Goal: Communication & Community: Answer question/provide support

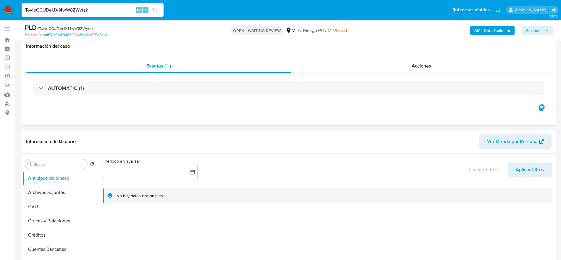
select select "10"
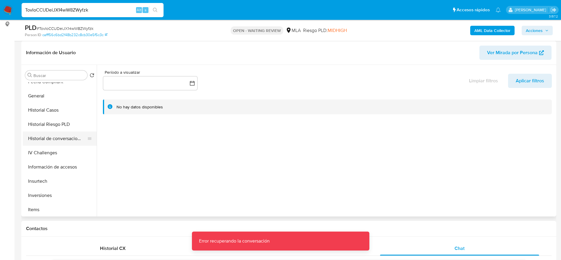
scroll to position [177, 0]
click at [41, 209] on button "KYC" at bounding box center [57, 210] width 69 height 14
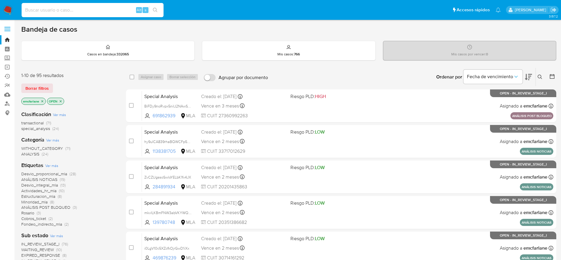
click at [92, 9] on input at bounding box center [93, 10] width 142 height 8
paste input "jYTF9ajDMNp7EWJrTY1zWP8z"
type input "jYTF9ajDMNp7EWJrTY1zWP8z"
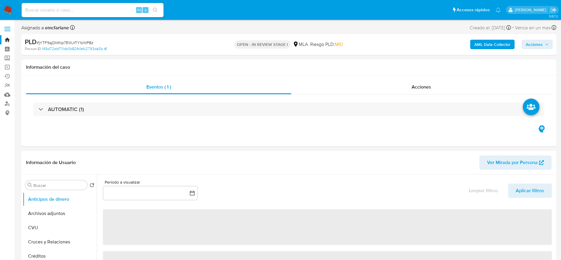
select select "10"
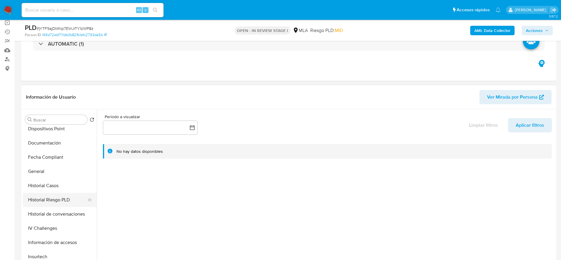
scroll to position [133, 0]
click at [50, 178] on button "Historial Casos" at bounding box center [57, 185] width 69 height 14
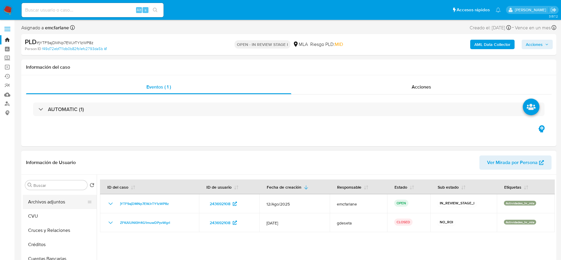
scroll to position [0, 0]
click at [52, 209] on button "Archivos adjuntos" at bounding box center [60, 213] width 74 height 14
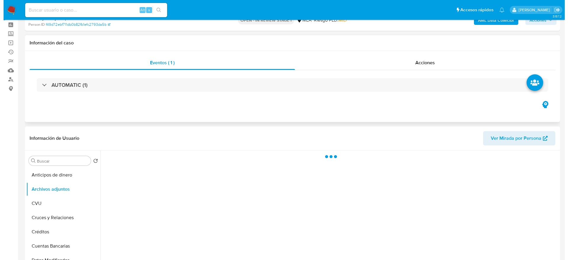
scroll to position [44, 0]
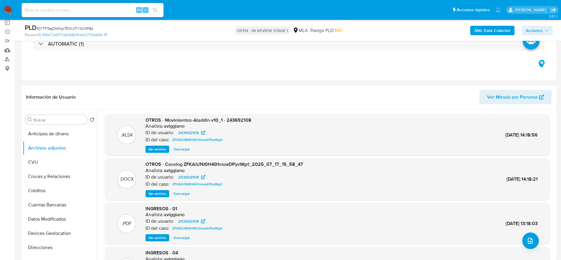
click at [159, 191] on span "Ver archivo" at bounding box center [157, 193] width 18 height 6
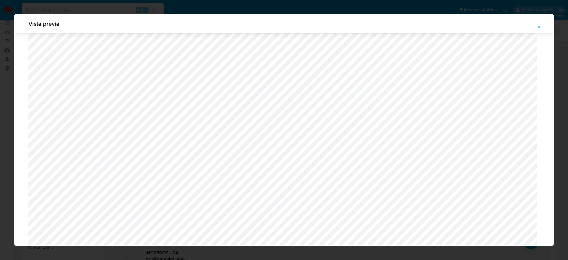
scroll to position [210, 0]
click at [538, 27] on icon "Attachment preview" at bounding box center [538, 27] width 3 height 3
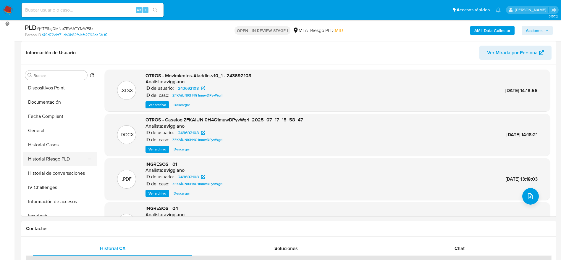
scroll to position [133, 0]
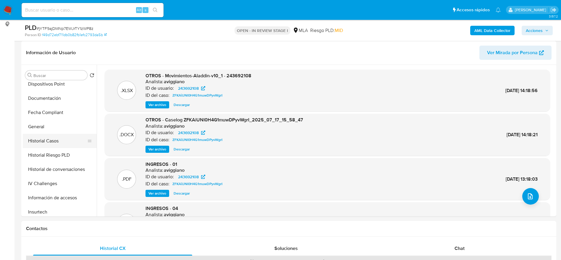
click at [50, 142] on button "Historial Casos" at bounding box center [57, 141] width 69 height 14
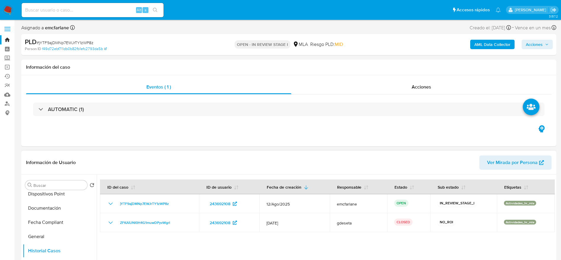
scroll to position [0, 0]
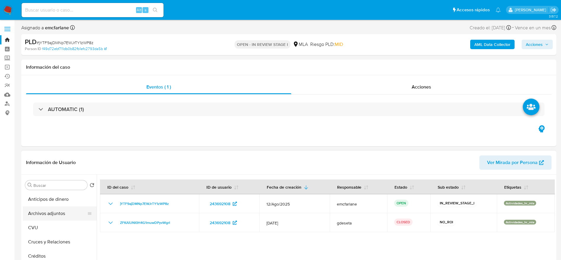
click at [46, 213] on button "Archivos adjuntos" at bounding box center [57, 213] width 69 height 14
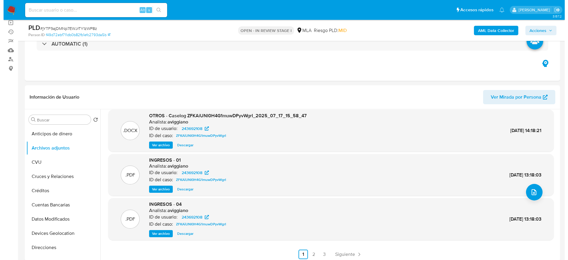
scroll to position [50, 0]
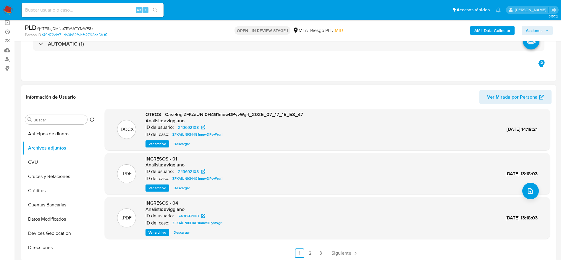
click at [158, 142] on span "Ver archivo" at bounding box center [157, 144] width 18 height 6
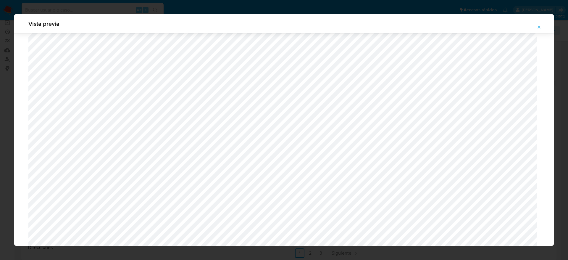
scroll to position [565, 0]
click at [540, 24] on span "Attachment preview" at bounding box center [538, 27] width 5 height 8
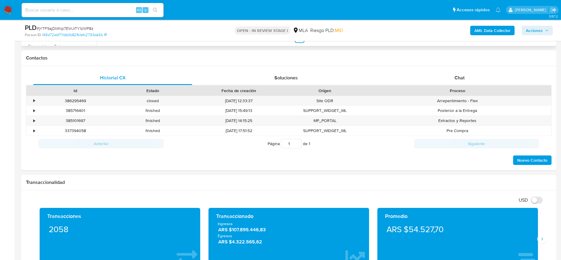
scroll to position [266, 0]
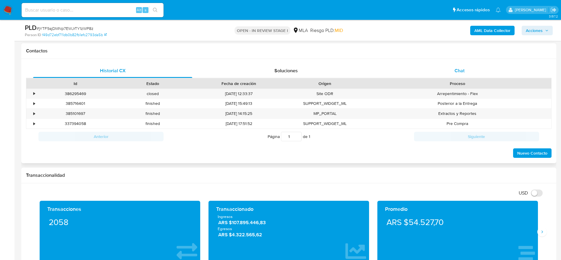
click at [469, 72] on div "Chat" at bounding box center [459, 71] width 159 height 14
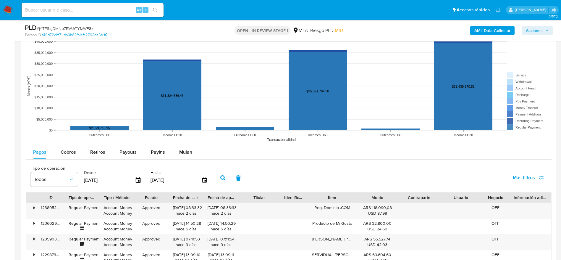
scroll to position [754, 0]
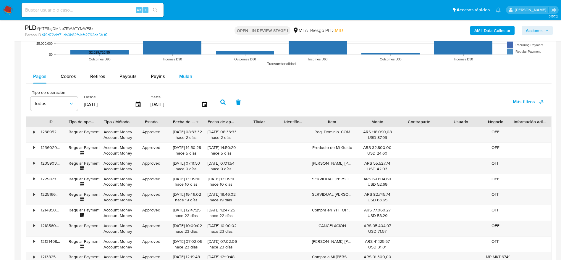
click at [187, 78] on span "Mulan" at bounding box center [185, 76] width 13 height 7
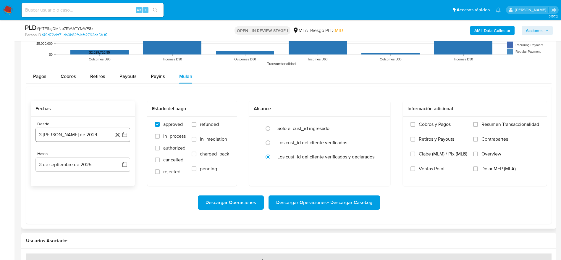
click at [87, 131] on button "3 de agosto de 2024" at bounding box center [82, 134] width 95 height 14
click at [122, 154] on icon "Mes siguiente" at bounding box center [119, 155] width 7 height 7
click at [121, 158] on icon "Mes siguiente" at bounding box center [119, 155] width 7 height 7
drag, startPoint x: 90, startPoint y: 130, endPoint x: 89, endPoint y: 135, distance: 4.9
click at [90, 130] on button "3 de agosto de 2024" at bounding box center [82, 134] width 95 height 14
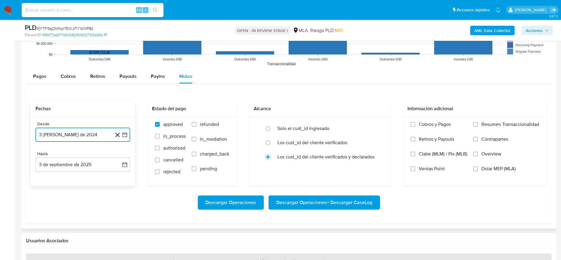
click at [82, 132] on button "3 de agosto de 2024" at bounding box center [82, 134] width 95 height 14
click at [88, 153] on span "agosto 2024" at bounding box center [80, 156] width 27 height 6
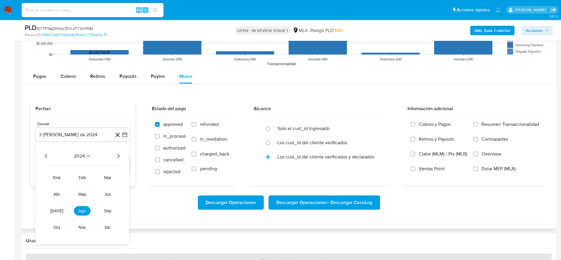
click at [122, 155] on div "2024 2024 ene feb mar abr may jun jul ago sep oct nov dic" at bounding box center [81, 193] width 93 height 100
click at [119, 151] on div "2024 2024 ene feb mar abr may jun jul ago sep oct nov dic" at bounding box center [81, 193] width 93 height 100
click at [118, 155] on icon "Año siguiente" at bounding box center [118, 156] width 2 height 4
click at [108, 197] on button "jun" at bounding box center [107, 193] width 17 height 9
click at [117, 177] on button "1" at bounding box center [118, 177] width 9 height 9
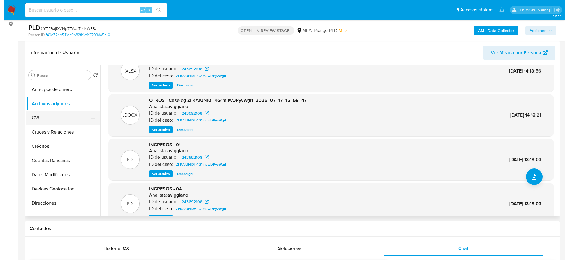
scroll to position [0, 0]
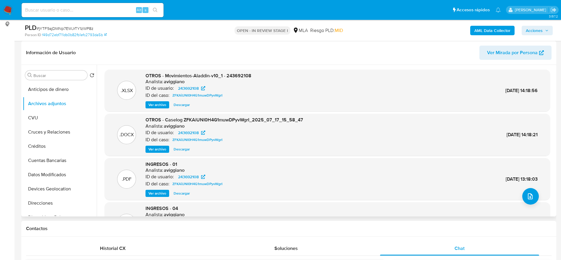
click at [156, 150] on span "Ver archivo" at bounding box center [157, 149] width 18 height 6
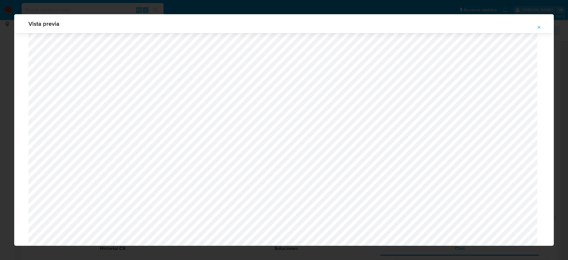
scroll to position [166, 0]
click at [538, 29] on icon "Attachment preview" at bounding box center [538, 27] width 5 height 5
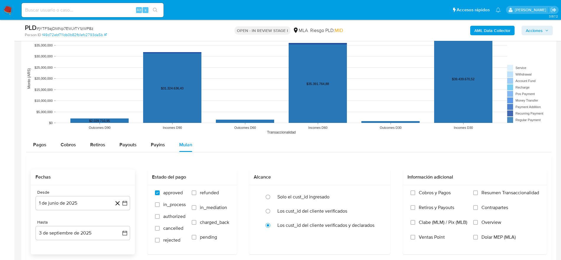
scroll to position [754, 0]
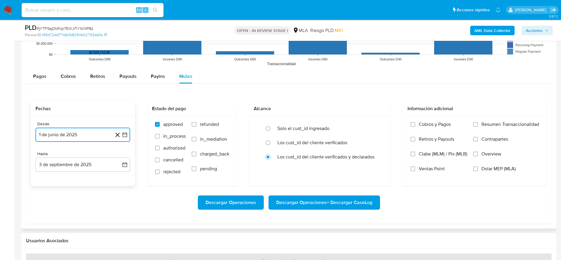
click at [81, 132] on button "1 de junio de 2025" at bounding box center [82, 134] width 95 height 14
click at [119, 155] on icon "Mes siguiente" at bounding box center [119, 155] width 7 height 7
click at [61, 176] on button "1" at bounding box center [58, 177] width 9 height 9
click at [66, 163] on button "3 de septiembre de 2025" at bounding box center [82, 164] width 95 height 14
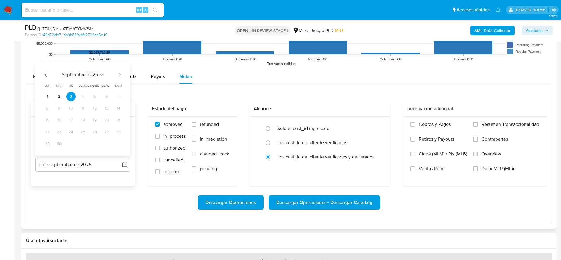
click at [47, 75] on icon "Mes anterior" at bounding box center [46, 74] width 7 height 7
click at [82, 142] on button "31" at bounding box center [82, 143] width 9 height 9
click at [474, 171] on label "Dolar MEP (MLA)" at bounding box center [506, 173] width 66 height 15
click at [474, 171] on input "Dolar MEP (MLA)" at bounding box center [475, 168] width 5 height 5
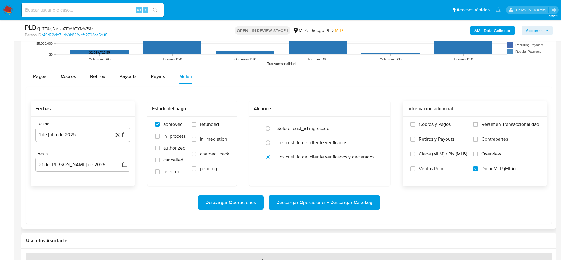
click at [288, 199] on span "Descargar Operaciones + Descargar CaseLog" at bounding box center [324, 202] width 96 height 13
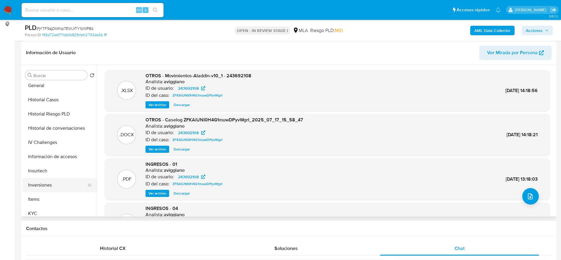
scroll to position [177, 0]
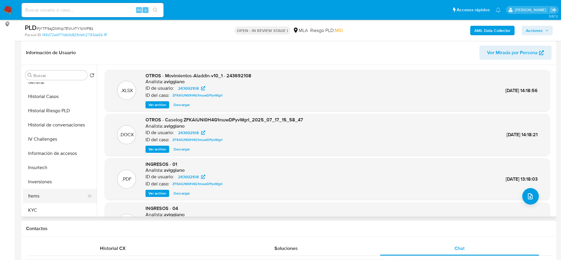
drag, startPoint x: 50, startPoint y: 202, endPoint x: 48, endPoint y: 206, distance: 4.9
click at [50, 202] on button "Items" at bounding box center [60, 196] width 74 height 14
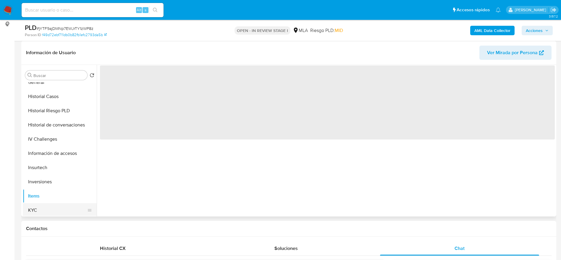
click at [48, 206] on button "KYC" at bounding box center [57, 210] width 69 height 14
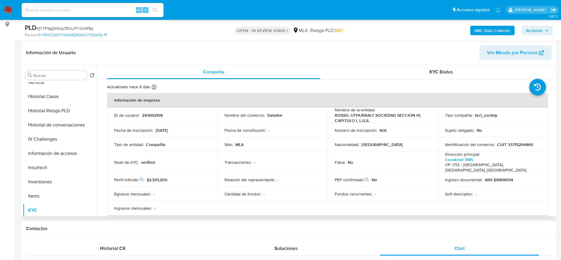
click at [355, 118] on p "ROSSO, UTHURRALT SOCIEDAD SECCION IV, CAPITULO I, L.G.S." at bounding box center [382, 117] width 94 height 11
drag, startPoint x: 367, startPoint y: 120, endPoint x: 330, endPoint y: 114, distance: 38.1
click at [330, 114] on td "Nombre de la entidad : ROSSO, UTHURRALT SOCIEDAD SECCION IV, CAPITULO I, L.G.S." at bounding box center [383, 115] width 110 height 16
copy p "ROSSO, UTHURRALT SOCIEDAD SECCION IV, CAPITULO I, L.G.S."
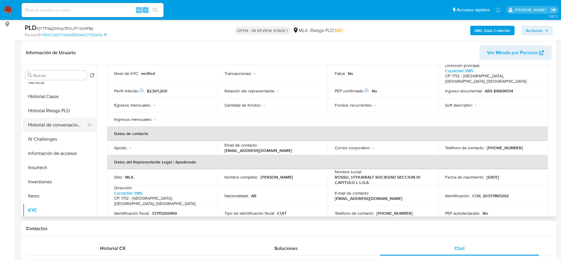
click at [74, 123] on button "Historial de conversaciones" at bounding box center [57, 125] width 69 height 14
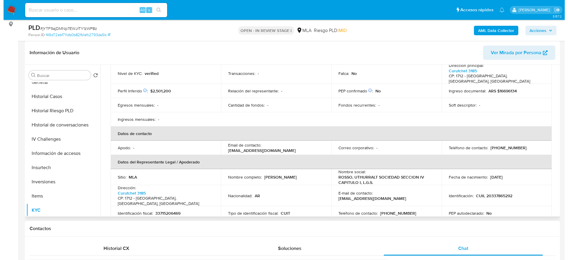
scroll to position [0, 0]
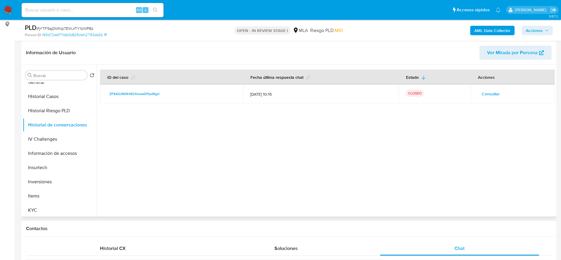
click at [487, 100] on td "Consultar" at bounding box center [512, 93] width 84 height 19
click at [489, 96] on span "Consultar" at bounding box center [491, 94] width 18 height 8
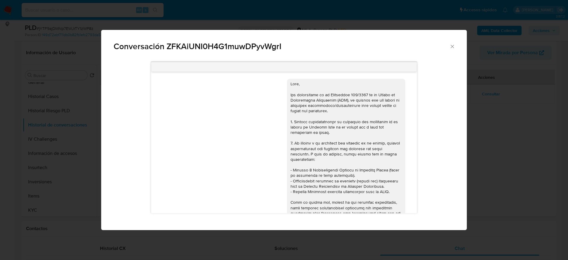
click at [452, 50] on div "Conversación ZFKAiUNI0H4G1muwDPyvWgrI" at bounding box center [283, 44] width 365 height 28
click at [453, 48] on icon "Cerrar" at bounding box center [452, 46] width 6 height 6
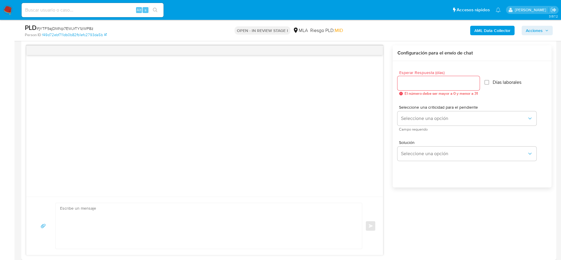
scroll to position [310, 0]
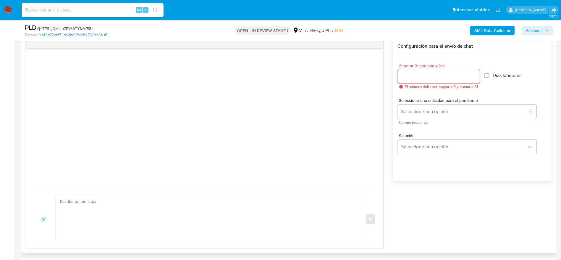
drag, startPoint x: 205, startPoint y: 216, endPoint x: 205, endPoint y: 210, distance: 6.2
click at [205, 216] on textarea at bounding box center [207, 219] width 294 height 46
paste textarea "Hola ROSSO, UTHURRALT SOCIEDAD SECCION IV, CAPITULO I, L.G.S., En función de la…"
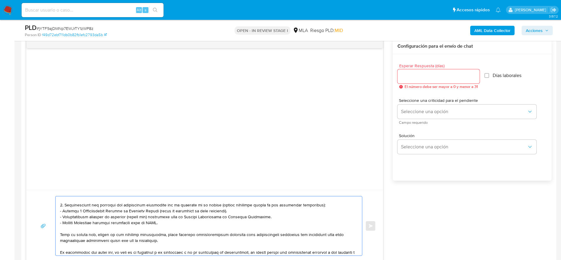
scroll to position [0, 0]
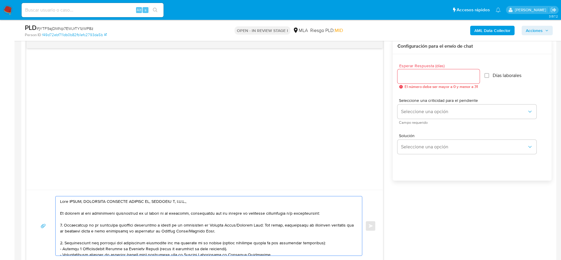
type textarea "Hola ROSSO, UTHURRALT SOCIEDAD SECCION IV, CAPITULO I, L.G.S., En función de la…"
click at [409, 77] on input "Esperar Respuesta (días)" at bounding box center [438, 76] width 82 height 8
type input "2"
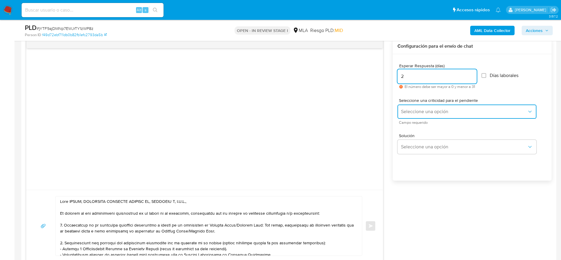
click at [416, 111] on span "Seleccione una opción" at bounding box center [464, 111] width 126 height 6
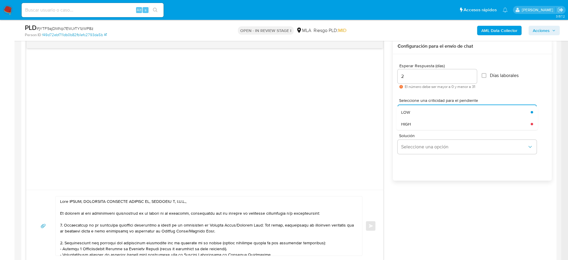
click at [421, 125] on div "HIGH" at bounding box center [464, 124] width 126 height 12
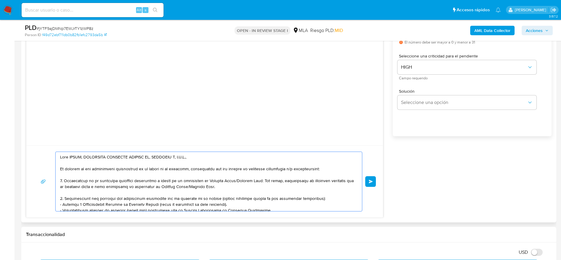
click at [332, 199] on textarea at bounding box center [207, 181] width 294 height 59
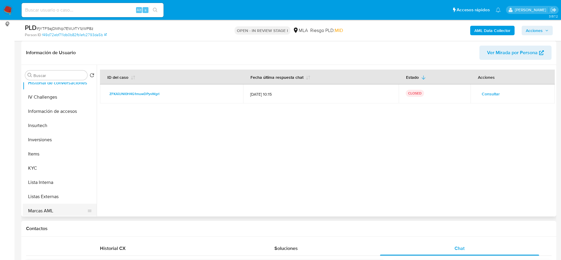
scroll to position [266, 0]
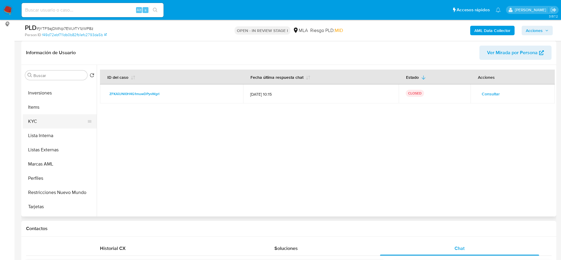
type textarea "Hola ROSSO, UTHURRALT SOCIEDAD SECCION IV, CAPITULO I, L.G.S., En función de la…"
click at [38, 121] on button "KYC" at bounding box center [57, 121] width 69 height 14
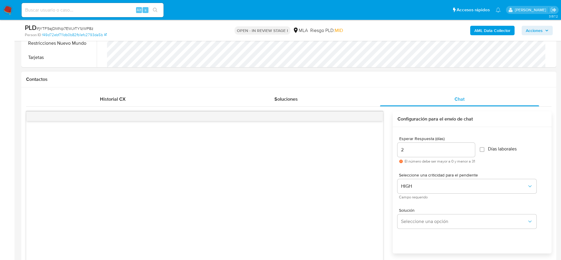
scroll to position [310, 0]
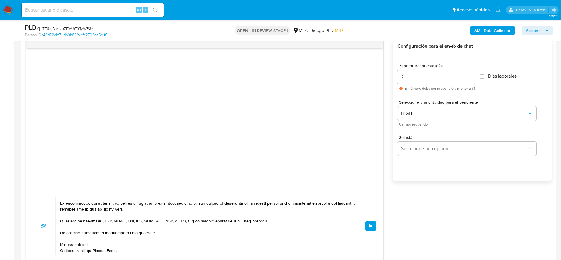
click at [370, 226] on span "Enviar" at bounding box center [371, 226] width 4 height 4
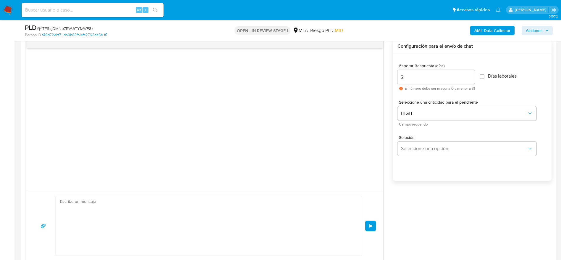
scroll to position [97, 0]
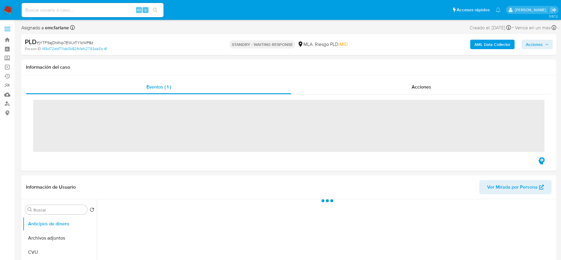
click at [110, 8] on input at bounding box center [93, 10] width 142 height 8
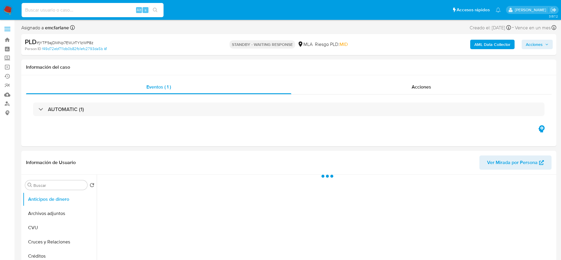
paste input "LIlo5IaMerOmE6oHWDdtbQLD"
type input "LIlo5IaMerOmE6oHWDdtbQLD"
select select "10"
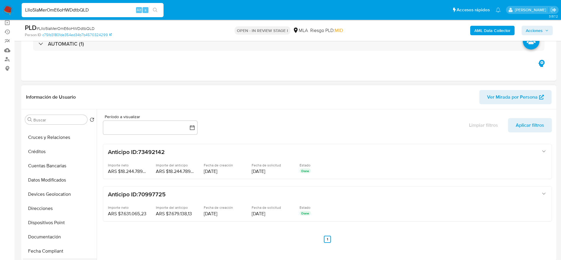
scroll to position [89, 0]
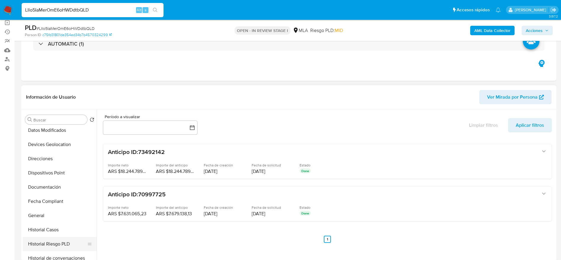
click at [45, 238] on button "Historial Riesgo PLD" at bounding box center [57, 243] width 69 height 14
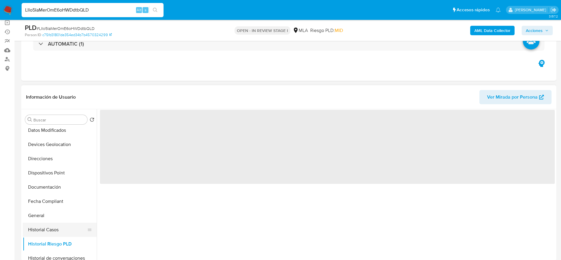
click at [51, 226] on button "Historial Casos" at bounding box center [57, 229] width 69 height 14
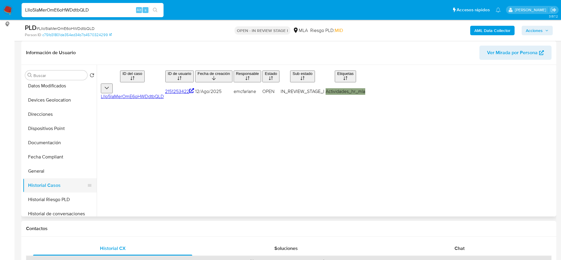
scroll to position [133, 0]
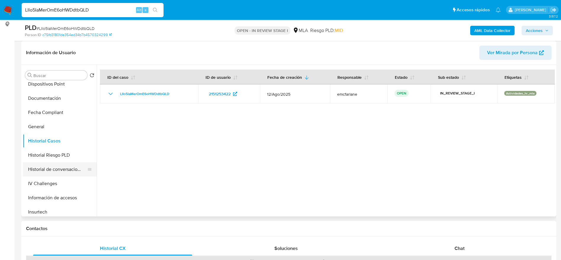
click at [64, 170] on button "Historial de conversaciones" at bounding box center [57, 169] width 69 height 14
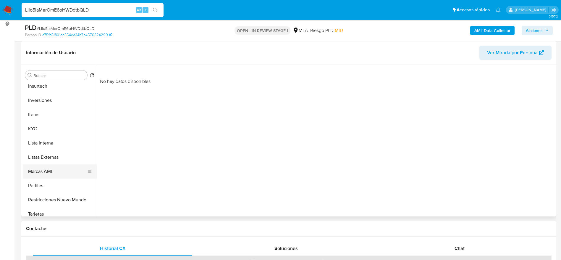
scroll to position [266, 0]
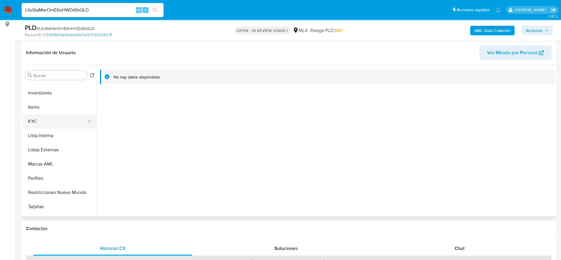
click at [37, 120] on button "KYC" at bounding box center [57, 121] width 69 height 14
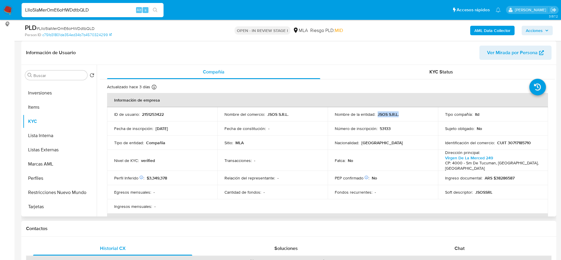
drag, startPoint x: 395, startPoint y: 116, endPoint x: 376, endPoint y: 114, distance: 19.4
click at [376, 114] on div "Nombre de la entidad : JSOS S.R.L." at bounding box center [383, 113] width 96 height 5
click at [377, 114] on p "JSOS S.R.L." at bounding box center [387, 113] width 21 height 5
copy p "JSOS S.R.L."
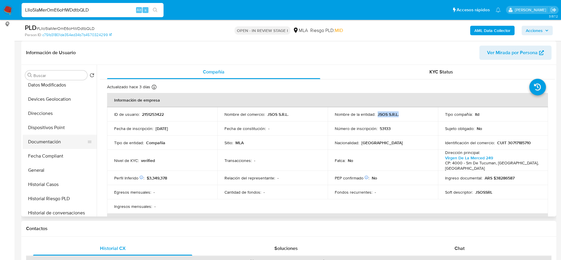
scroll to position [89, 0]
click at [47, 140] on button "Documentación" at bounding box center [57, 142] width 69 height 14
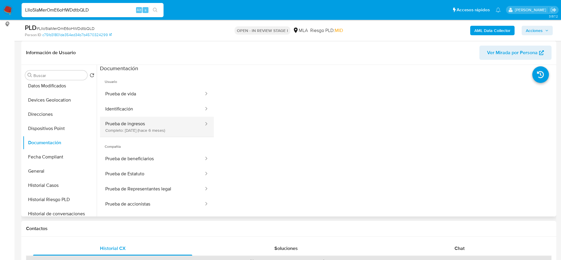
click at [153, 121] on button "Prueba de ingresos Completo: 25/02/2025 (hace 6 meses)" at bounding box center [152, 126] width 104 height 20
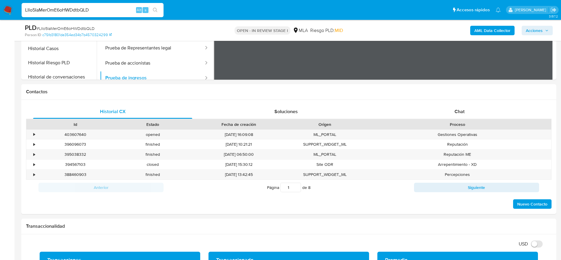
scroll to position [225, 0]
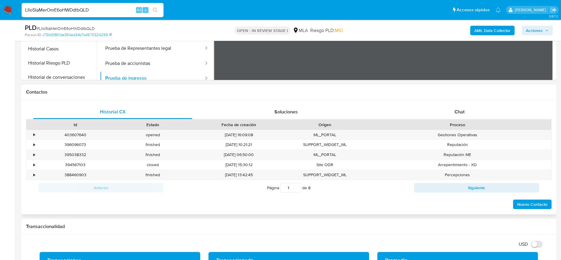
drag, startPoint x: 472, startPoint y: 110, endPoint x: 451, endPoint y: 122, distance: 23.6
click at [472, 110] on div "Chat" at bounding box center [459, 112] width 159 height 14
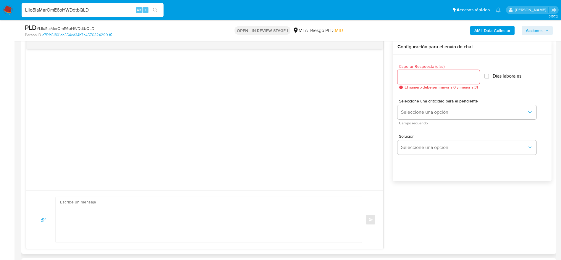
scroll to position [314, 0]
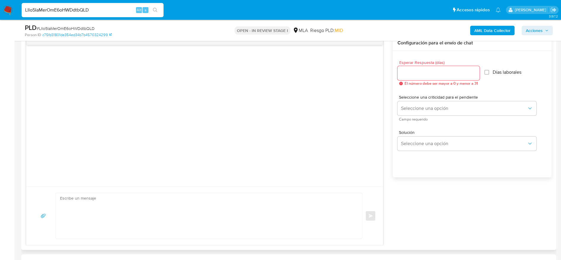
click at [167, 217] on textarea at bounding box center [207, 216] width 294 height 46
paste textarea "Hola JSOS S.R.L., En función de las operaciones registradas en la cuenta de la …"
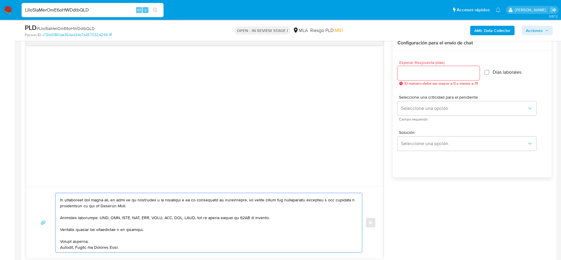
scroll to position [0, 0]
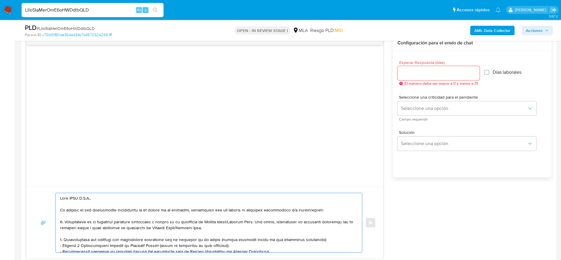
click at [330, 240] on textarea at bounding box center [207, 222] width 294 height 59
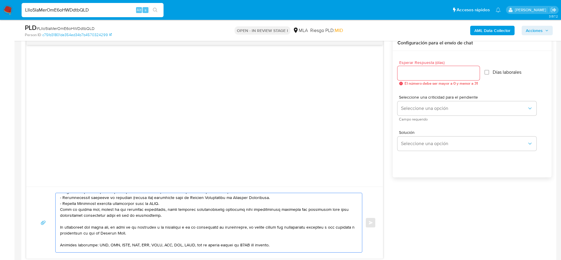
scroll to position [51, 0]
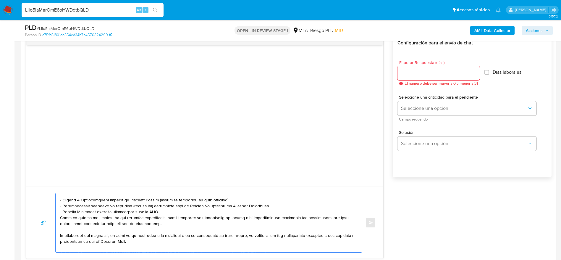
click at [167, 212] on textarea at bounding box center [207, 222] width 294 height 59
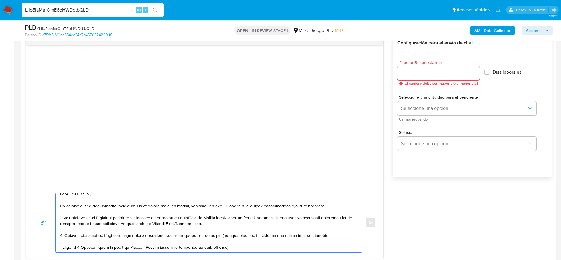
scroll to position [0, 0]
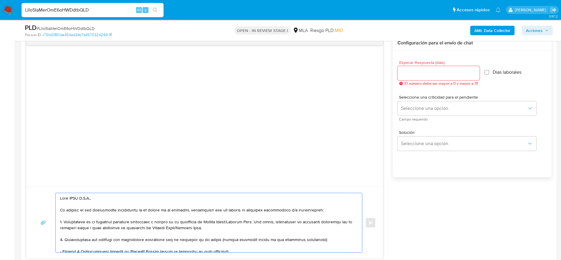
type textarea "Hola JSOS S.R.L., En función de las operaciones registradas en la cuenta de la …"
click at [432, 74] on input "Esperar Respuesta (días)" at bounding box center [438, 73] width 82 height 8
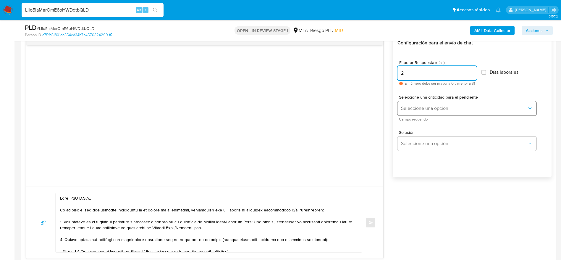
type input "2"
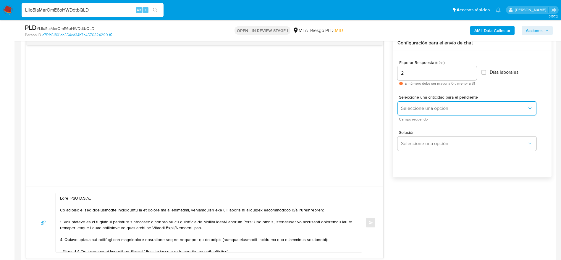
click at [427, 108] on span "Seleccione una opción" at bounding box center [464, 108] width 126 height 6
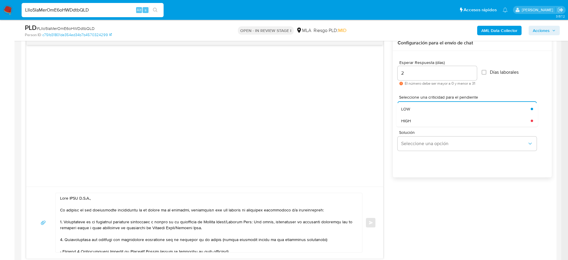
click at [419, 123] on div "HIGH" at bounding box center [464, 121] width 126 height 12
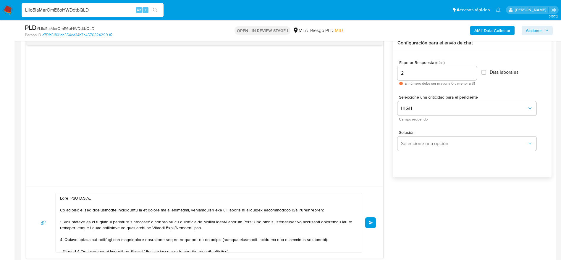
click at [373, 222] on span "Enviar" at bounding box center [371, 223] width 4 height 4
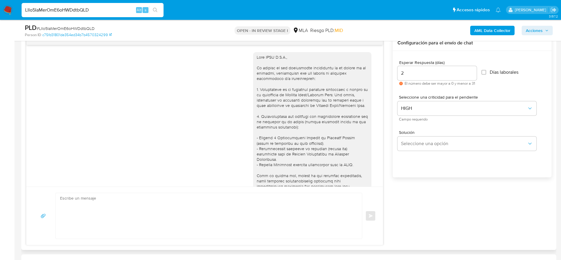
scroll to position [92, 0]
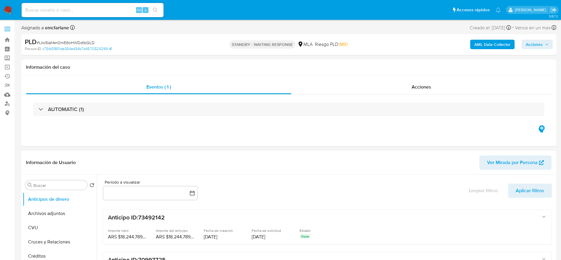
click at [99, 8] on input at bounding box center [93, 10] width 142 height 8
select select "10"
paste input "tZZPRxlq7pjMRzvFz0jk2vJo"
type input "tZZPRxlq7pjMRzvFz0jk2vJo"
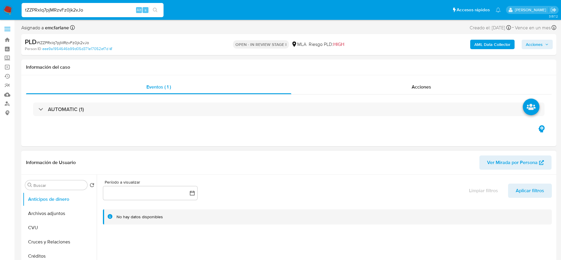
select select "10"
click at [60, 208] on button "Archivos adjuntos" at bounding box center [57, 213] width 69 height 14
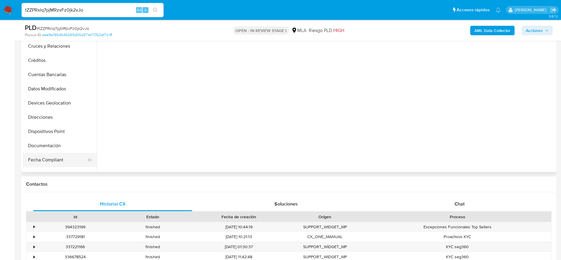
scroll to position [89, 0]
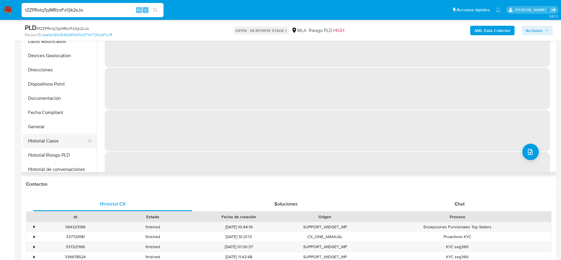
click at [43, 138] on button "Historial Casos" at bounding box center [57, 141] width 69 height 14
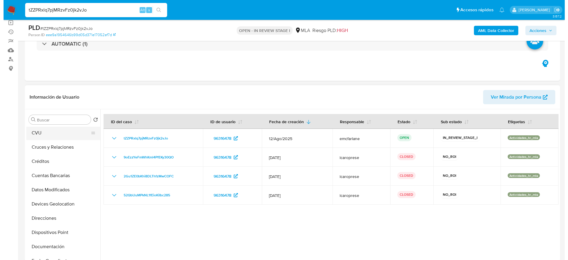
scroll to position [0, 0]
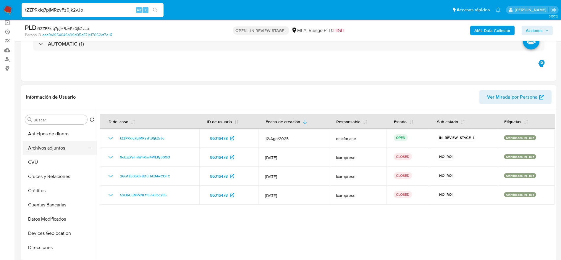
click at [46, 151] on button "Archivos adjuntos" at bounding box center [57, 148] width 69 height 14
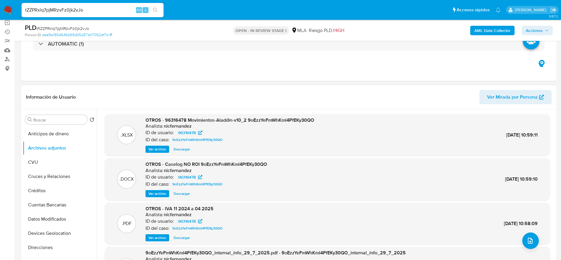
click at [155, 196] on span "Ver archivo" at bounding box center [157, 193] width 18 height 6
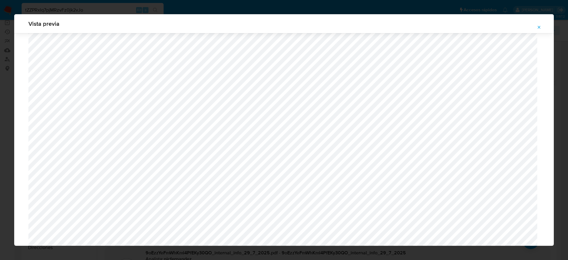
scroll to position [166, 0]
click at [537, 25] on icon "Attachment preview" at bounding box center [538, 27] width 5 height 5
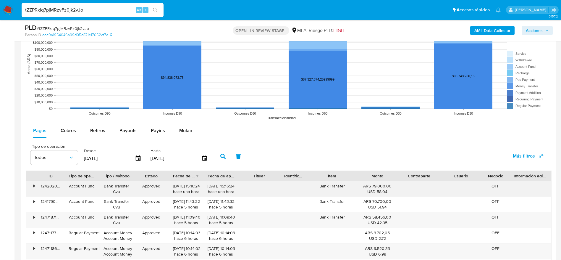
scroll to position [576, 0]
click at [184, 133] on div "Mulan" at bounding box center [185, 130] width 13 height 14
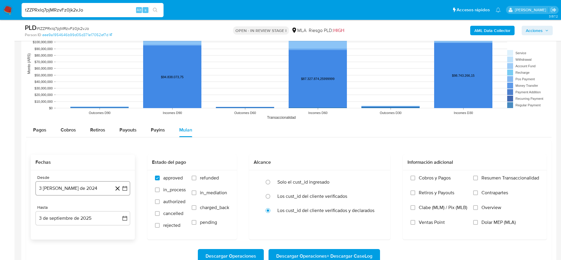
drag, startPoint x: 60, startPoint y: 187, endPoint x: 59, endPoint y: 183, distance: 4.2
click at [59, 188] on button "3 de agosto de 2024" at bounding box center [82, 188] width 95 height 14
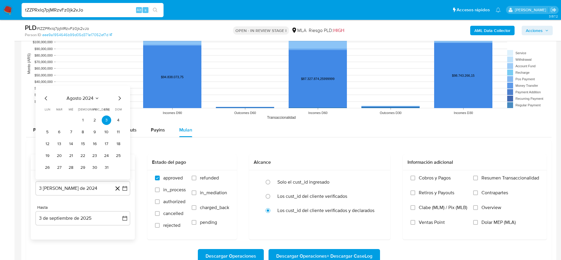
click at [76, 99] on span "agosto 2024" at bounding box center [80, 98] width 27 height 6
click at [116, 94] on icon "Año siguiente" at bounding box center [118, 91] width 7 height 7
click at [52, 145] on button "jul" at bounding box center [56, 145] width 17 height 9
drag, startPoint x: 60, startPoint y: 116, endPoint x: 75, endPoint y: 205, distance: 90.0
click at [60, 116] on button "1" at bounding box center [58, 119] width 9 height 9
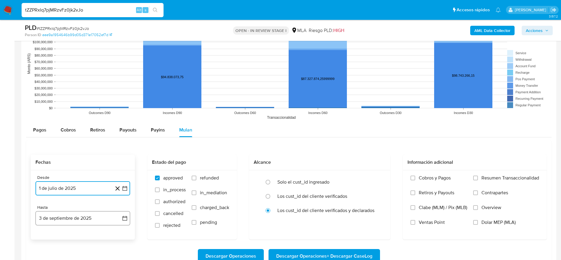
click at [74, 215] on button "3 de septiembre de 2025" at bounding box center [82, 218] width 95 height 14
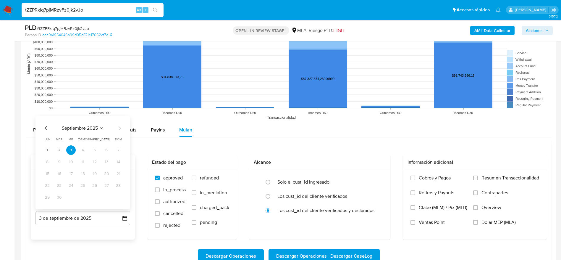
click at [43, 129] on icon "Mes anterior" at bounding box center [46, 127] width 7 height 7
click at [81, 197] on button "31" at bounding box center [82, 196] width 9 height 9
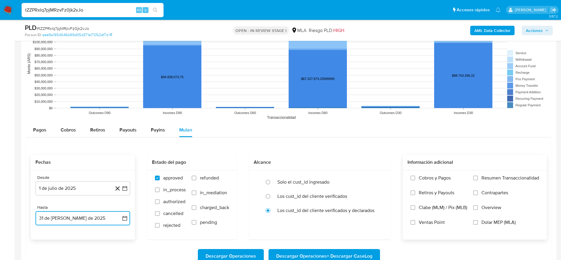
drag, startPoint x: 476, startPoint y: 221, endPoint x: 471, endPoint y: 222, distance: 4.5
click at [475, 220] on input "Dolar MEP (MLA)" at bounding box center [475, 222] width 5 height 5
click at [323, 254] on span "Descargar Operaciones + Descargar CaseLog" at bounding box center [324, 255] width 96 height 13
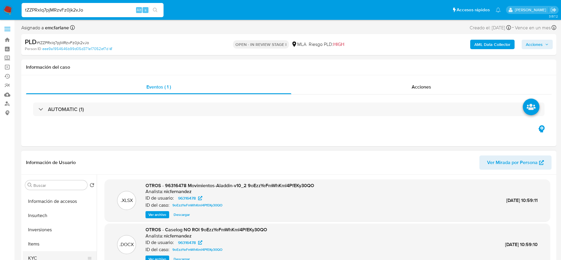
scroll to position [266, 0]
drag, startPoint x: 37, startPoint y: 228, endPoint x: 94, endPoint y: 222, distance: 57.4
click at [37, 228] on button "KYC" at bounding box center [60, 231] width 74 height 14
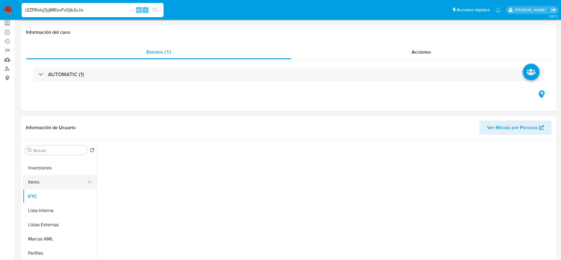
scroll to position [89, 0]
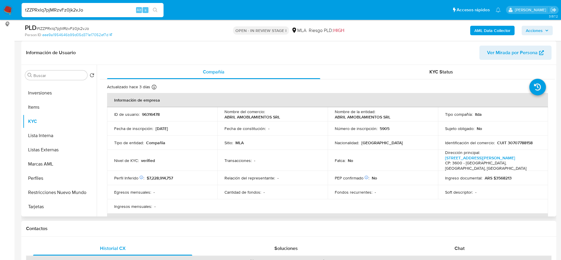
drag, startPoint x: 331, startPoint y: 114, endPoint x: 392, endPoint y: 116, distance: 60.9
click at [393, 116] on td "Nombre de la entidad : ABRIL AMOBLAMIENTOS SRL" at bounding box center [383, 114] width 110 height 14
click at [386, 117] on p "ABRIL AMOBLAMIENTOS SRL" at bounding box center [363, 116] width 56 height 5
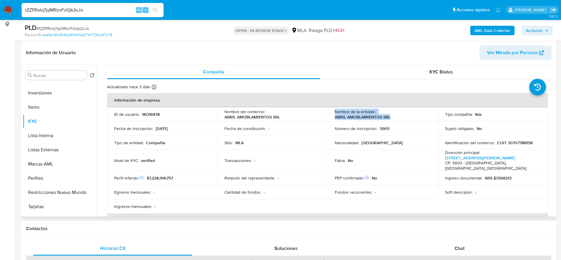
drag, startPoint x: 395, startPoint y: 115, endPoint x: 389, endPoint y: 119, distance: 6.4
click at [395, 115] on div "Nombre de la entidad : ABRIL AMOBLAMIENTOS SRL" at bounding box center [383, 114] width 96 height 11
click at [343, 119] on p "ABRIL AMOBLAMIENTOS SRL" at bounding box center [363, 116] width 56 height 5
drag, startPoint x: 333, startPoint y: 115, endPoint x: 388, endPoint y: 117, distance: 55.0
click at [388, 117] on p "ABRIL AMOBLAMIENTOS SRL" at bounding box center [363, 116] width 56 height 5
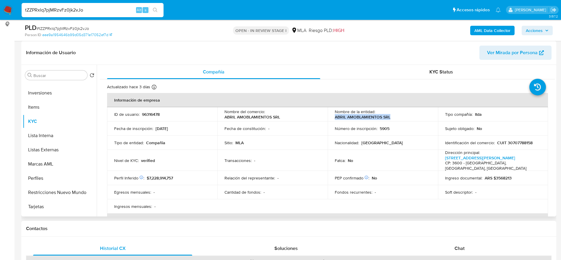
copy p "ABRIL AMOBLAMIENTOS SRL"
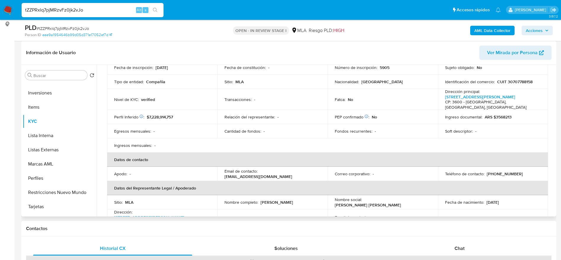
scroll to position [310, 0]
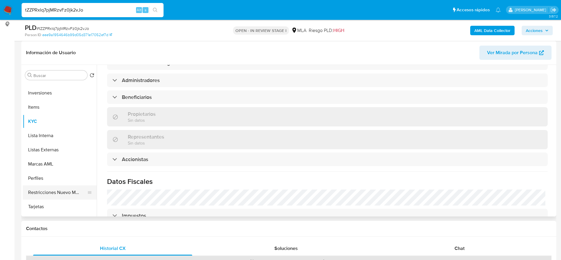
click at [59, 189] on button "Restricciones Nuevo Mundo" at bounding box center [57, 192] width 69 height 14
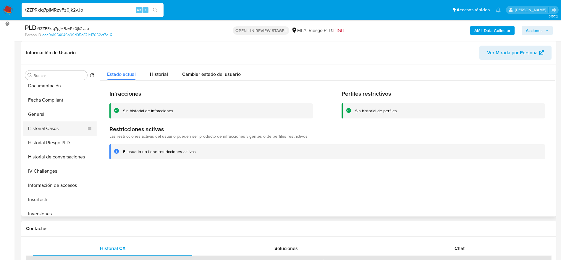
scroll to position [145, 0]
click at [59, 155] on button "Historial de conversaciones" at bounding box center [57, 157] width 69 height 14
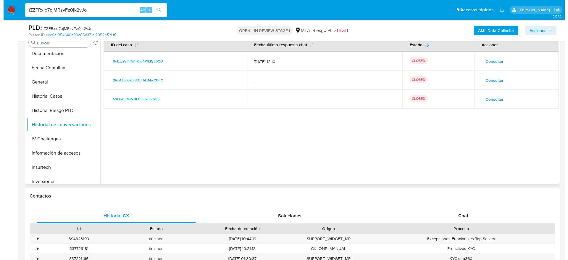
scroll to position [133, 0]
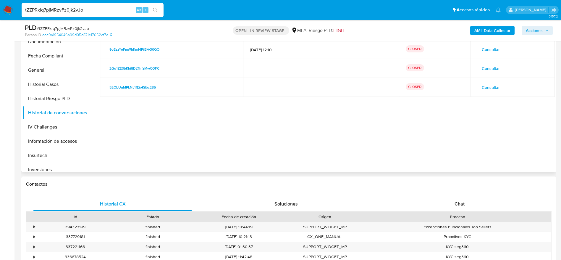
click at [494, 48] on span "Consultar" at bounding box center [491, 49] width 18 height 8
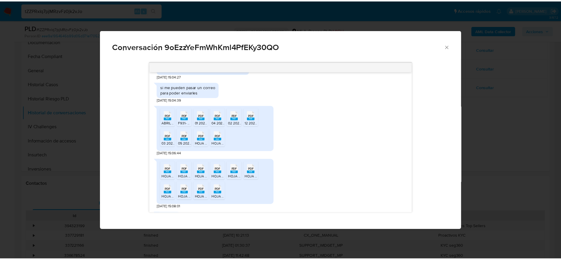
scroll to position [328, 0]
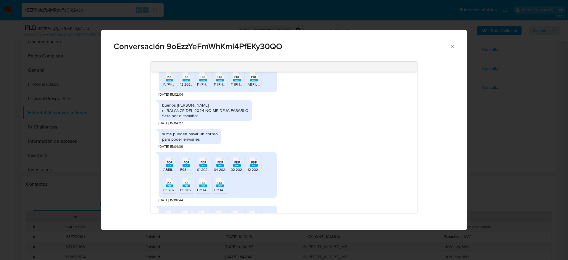
click at [453, 43] on icon "Cerrar" at bounding box center [452, 46] width 6 height 6
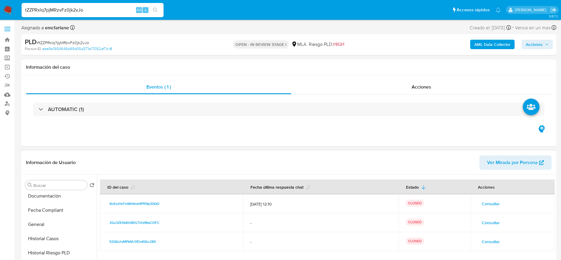
scroll to position [0, 0]
click at [56, 213] on button "Archivos adjuntos" at bounding box center [57, 213] width 69 height 14
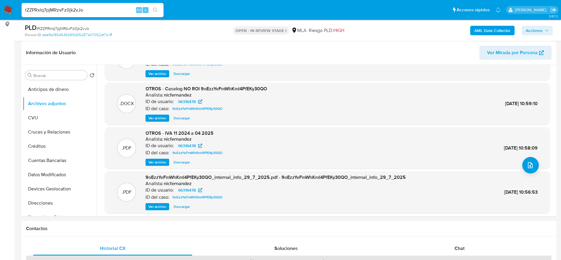
scroll to position [44, 0]
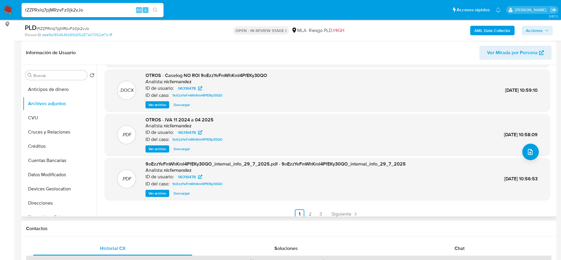
click at [155, 150] on span "Ver archivo" at bounding box center [157, 149] width 18 height 6
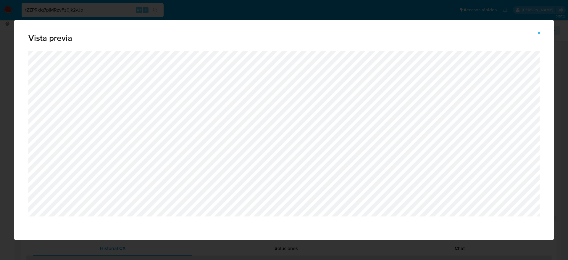
click at [538, 33] on icon "Attachment preview" at bounding box center [538, 32] width 5 height 5
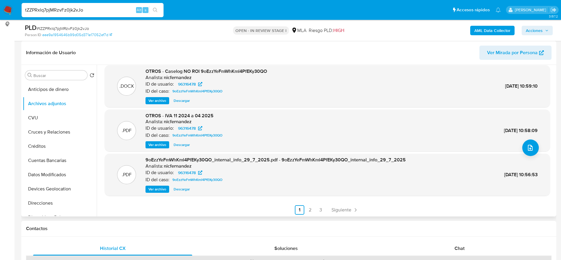
scroll to position [50, 0]
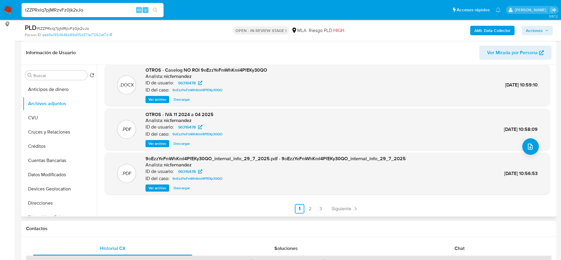
drag, startPoint x: 469, startPoint y: 251, endPoint x: 302, endPoint y: 168, distance: 186.7
click at [469, 251] on div "Chat" at bounding box center [459, 248] width 159 height 14
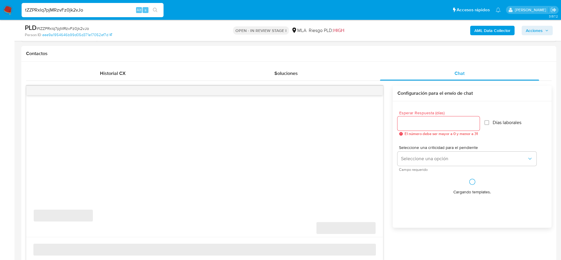
scroll to position [355, 0]
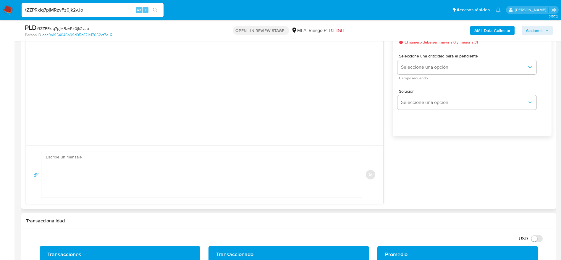
click at [154, 173] on textarea at bounding box center [200, 175] width 309 height 46
paste textarea "Hola ABRIL AMOBLAMIENTOS SRL, En función de las operaciones registradas en la c…"
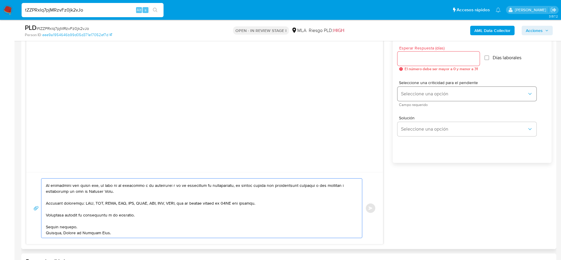
scroll to position [310, 0]
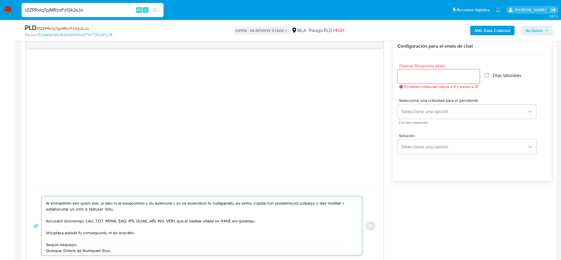
type textarea "Hola ABRIL AMOBLAMIENTOS SRL, En función de las operaciones registradas en la c…"
click at [404, 77] on input "Esperar Respuesta (días)" at bounding box center [438, 76] width 82 height 8
type input "2"
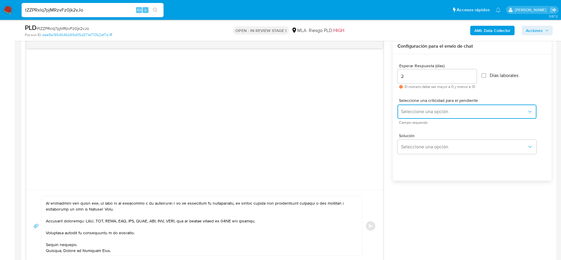
click at [420, 111] on span "Seleccione una opción" at bounding box center [464, 111] width 126 height 6
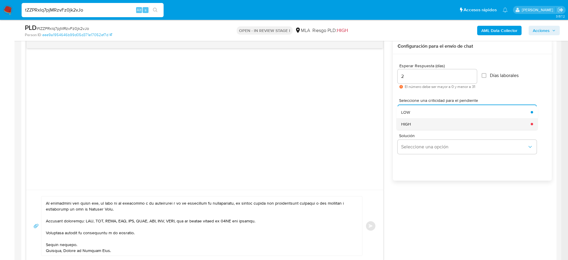
click at [417, 124] on div "HIGH" at bounding box center [464, 124] width 126 height 12
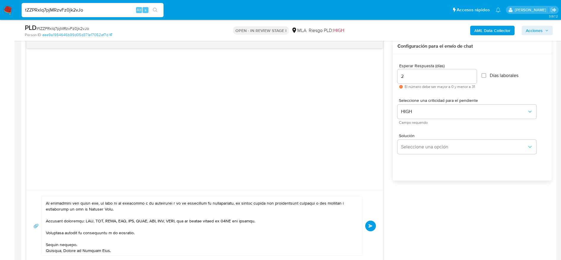
click at [370, 227] on button "Enviar" at bounding box center [370, 225] width 11 height 11
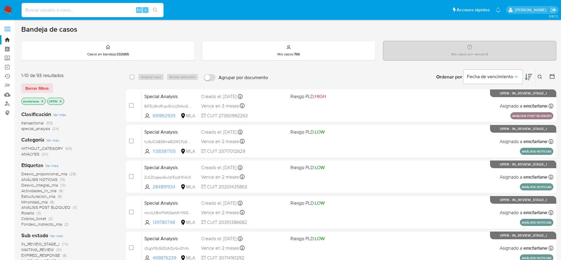
click at [110, 10] on input at bounding box center [93, 10] width 142 height 8
paste input "qeNNshC8wxtBk0Gy2aD3pMtx"
type input "qeNNshC8wxtBk0Gy2aD3pMtx"
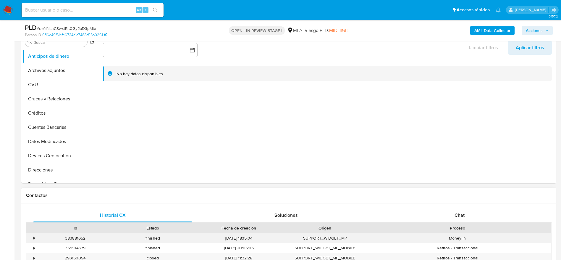
scroll to position [222, 0]
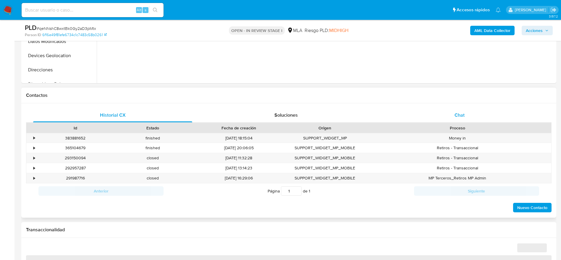
select select "10"
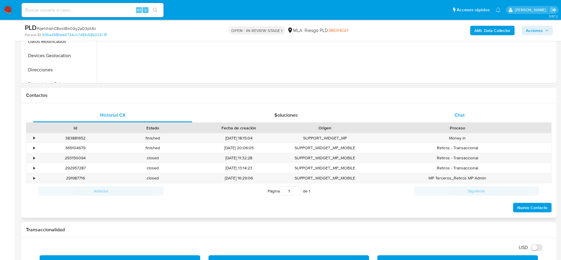
click at [452, 116] on div "Chat" at bounding box center [459, 115] width 159 height 14
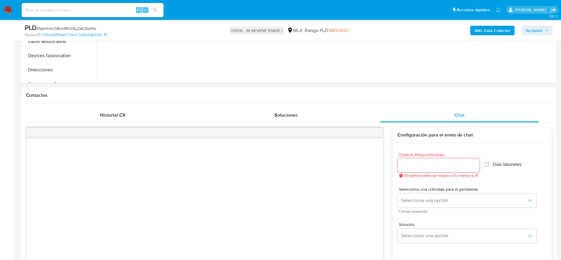
click at [87, 16] on div "Alt s" at bounding box center [93, 10] width 142 height 14
click at [82, 10] on input at bounding box center [93, 10] width 142 height 8
paste input "qeNNshC8wxtBk0Gy2aD3pMtx"
type input "qeNNshC8wxtBk0Gy2aD3pMtx"
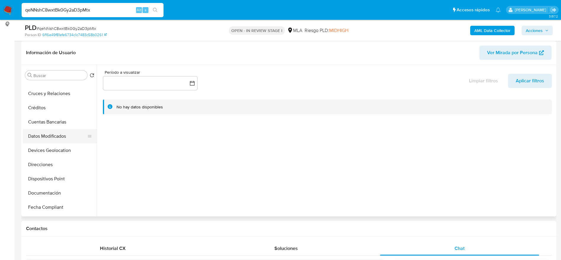
scroll to position [133, 0]
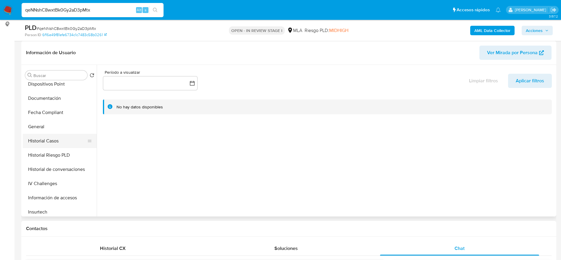
click at [46, 137] on button "Historial Casos" at bounding box center [57, 141] width 69 height 14
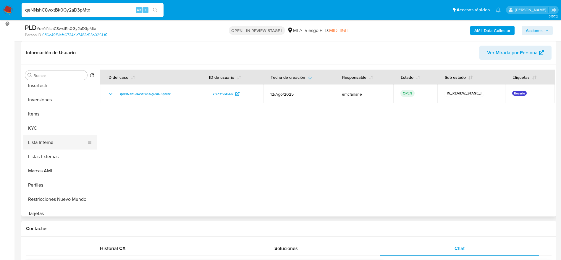
scroll to position [266, 0]
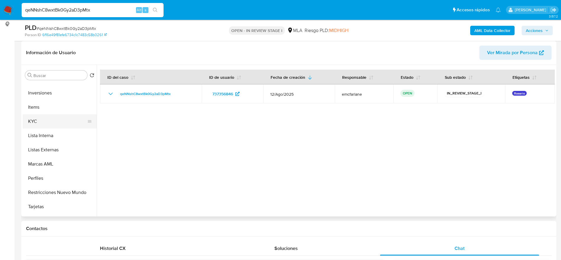
click at [40, 124] on button "KYC" at bounding box center [57, 121] width 69 height 14
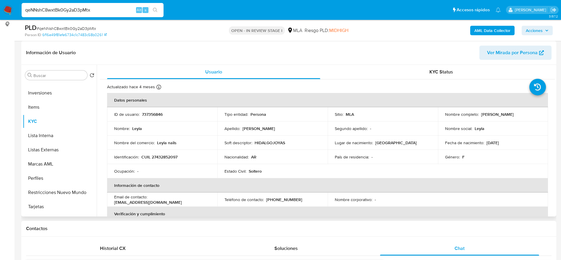
click at [166, 155] on p "CUIL 27432852097" at bounding box center [159, 156] width 36 height 5
copy p "27432852097"
click at [491, 114] on p "[PERSON_NAME]" at bounding box center [497, 113] width 33 height 5
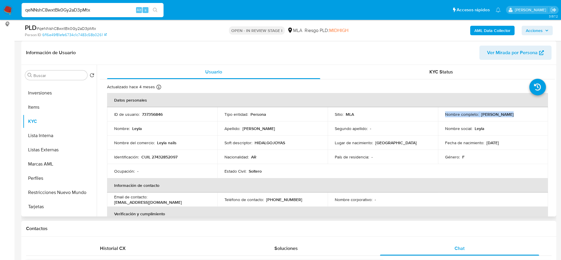
click at [491, 114] on p "[PERSON_NAME]" at bounding box center [497, 113] width 33 height 5
click at [501, 120] on td "Nombre completo : [PERSON_NAME]" at bounding box center [493, 114] width 110 height 14
drag, startPoint x: 508, startPoint y: 116, endPoint x: 481, endPoint y: 112, distance: 28.1
click at [481, 112] on div "Nombre completo : [PERSON_NAME]" at bounding box center [493, 113] width 96 height 5
copy p "[PERSON_NAME]"
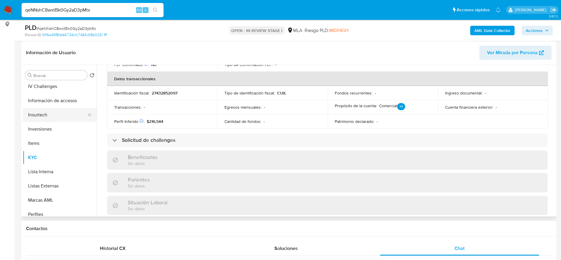
scroll to position [222, 0]
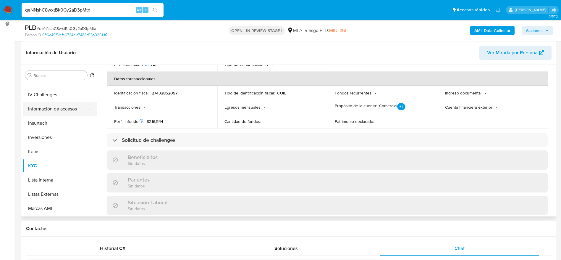
click at [46, 104] on button "Información de accesos" at bounding box center [57, 109] width 69 height 14
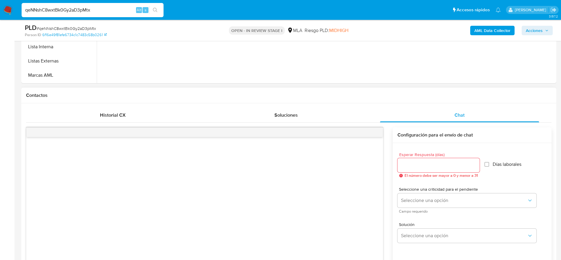
scroll to position [355, 0]
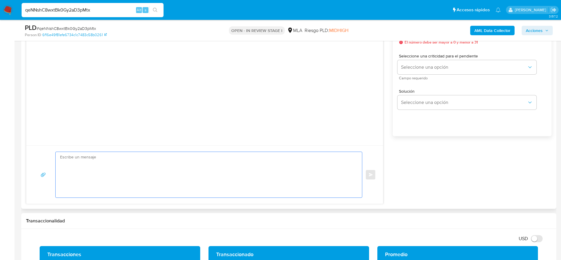
click at [145, 187] on textarea at bounding box center [207, 175] width 294 height 46
paste textarea "Hola Leyla Sandez, En función de las operaciones registradas en tu cuenta de Me…"
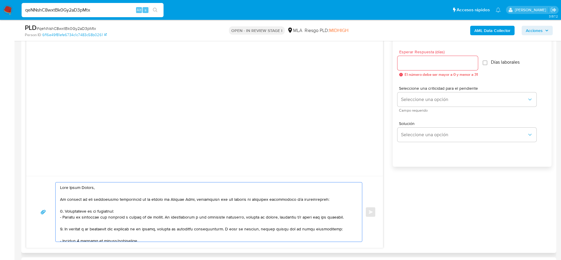
scroll to position [310, 0]
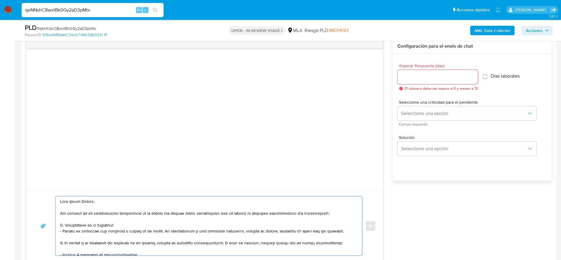
type textarea "Hola Leyla Sandez, En función de las operaciones registradas en tu cuenta de Me…"
click at [411, 78] on input "Esperar Respuesta (días)" at bounding box center [437, 77] width 80 height 8
type input "2"
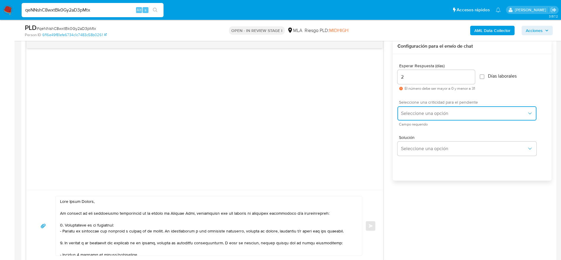
click at [409, 109] on button "Seleccione una opción" at bounding box center [466, 113] width 139 height 14
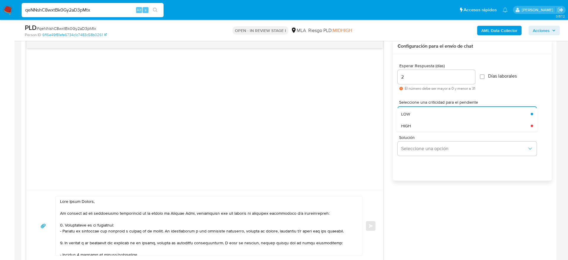
click at [414, 125] on div "HIGH" at bounding box center [465, 126] width 129 height 12
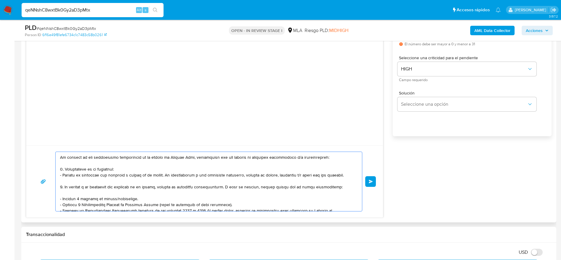
scroll to position [18, 0]
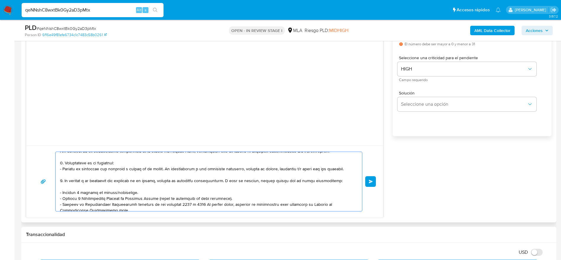
drag, startPoint x: 137, startPoint y: 155, endPoint x: 134, endPoint y: 161, distance: 6.1
click at [137, 155] on textarea at bounding box center [207, 181] width 294 height 59
click at [134, 160] on textarea at bounding box center [207, 181] width 294 height 59
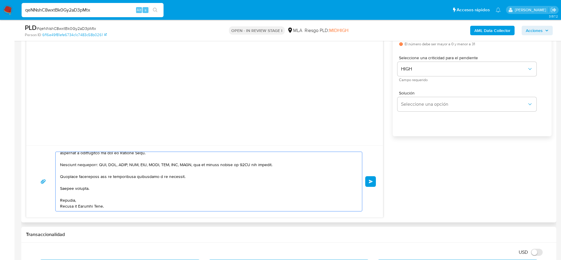
scroll to position [310, 0]
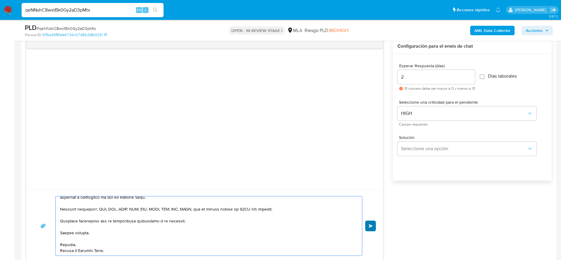
type textarea "Hola Leyla Sandez, En función de las operaciones registradas en tu cuenta de Me…"
click at [372, 229] on button "Enviar" at bounding box center [370, 225] width 11 height 11
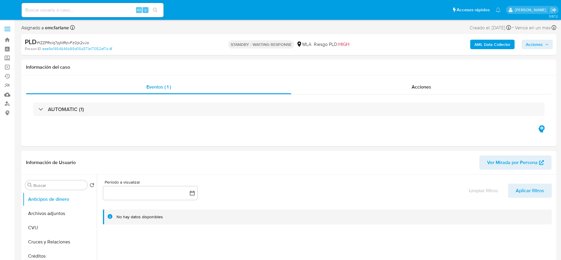
select select "10"
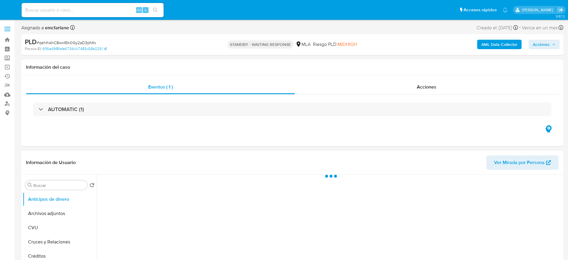
select select "10"
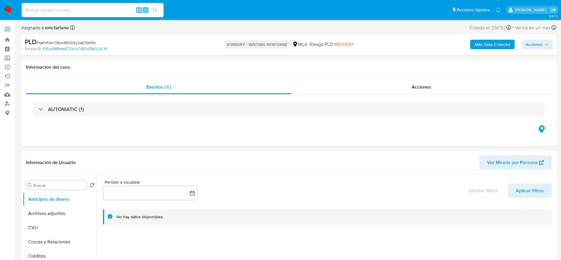
click at [99, 10] on input at bounding box center [93, 10] width 142 height 8
paste input "PLJ2AuZSftPk6GJmbsZkrxSm"
type input "PLJ2AuZSftPk6GJmbsZkrxSm"
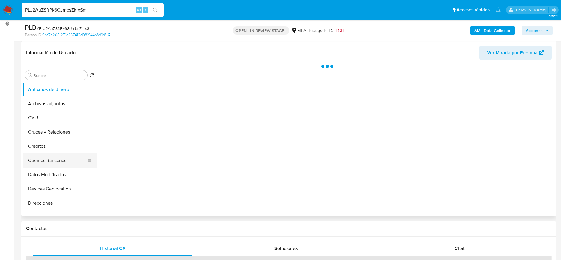
scroll to position [89, 0]
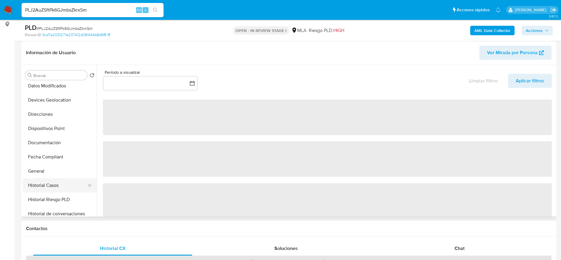
click at [50, 189] on button "Historial Casos" at bounding box center [57, 185] width 69 height 14
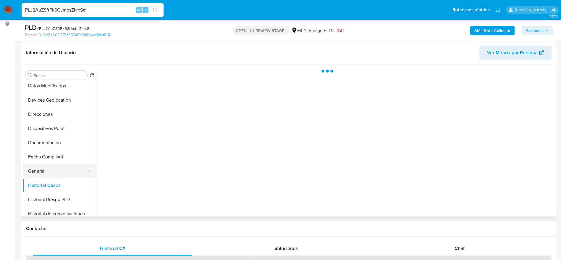
select select "10"
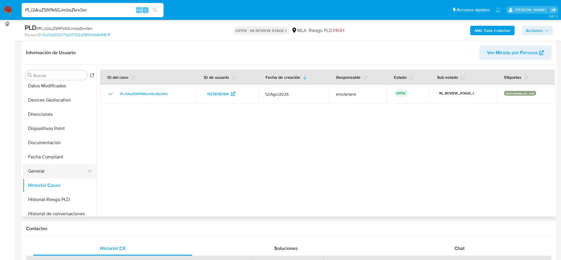
click at [40, 172] on button "General" at bounding box center [57, 171] width 69 height 14
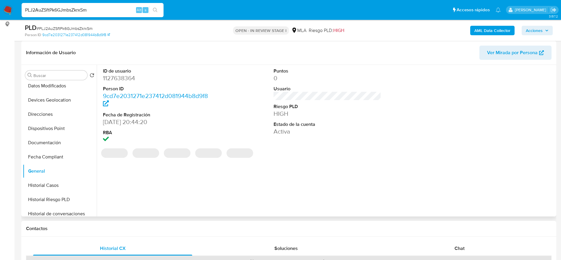
click at [125, 74] on dd "1127638364" at bounding box center [157, 78] width 108 height 8
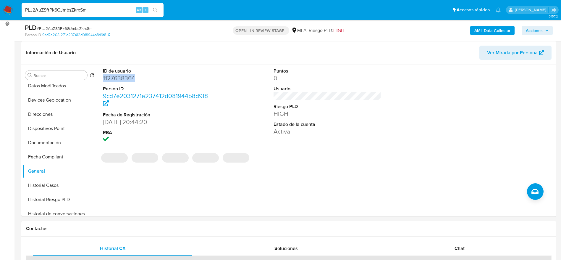
copy dd "1127638364"
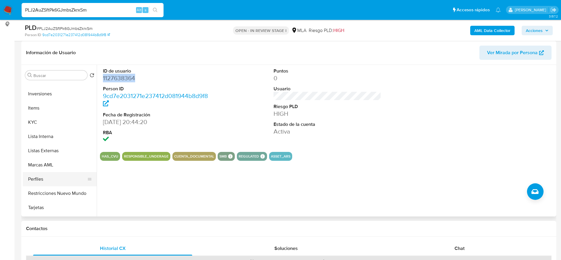
scroll to position [266, 0]
click at [26, 116] on button "KYC" at bounding box center [57, 121] width 69 height 14
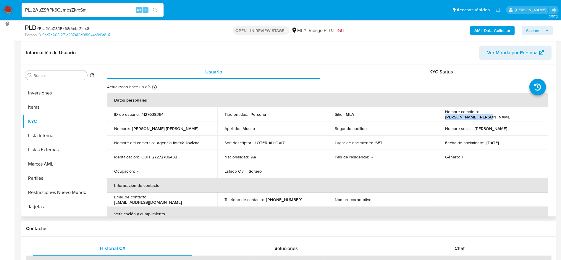
drag, startPoint x: 479, startPoint y: 113, endPoint x: 524, endPoint y: 116, distance: 44.2
click at [524, 116] on div "Nombre completo : Andrea Fabiana Musso" at bounding box center [493, 114] width 96 height 11
copy p "[PERSON_NAME]"
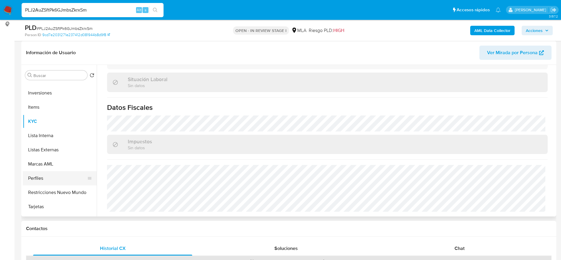
scroll to position [133, 0]
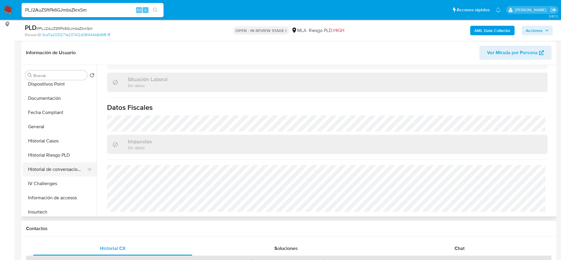
click at [56, 170] on button "Historial de conversaciones" at bounding box center [57, 169] width 69 height 14
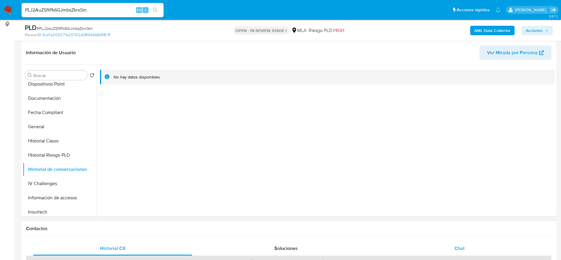
drag, startPoint x: 470, startPoint y: 244, endPoint x: 456, endPoint y: 230, distance: 20.5
click at [469, 244] on div "Chat" at bounding box center [459, 248] width 159 height 14
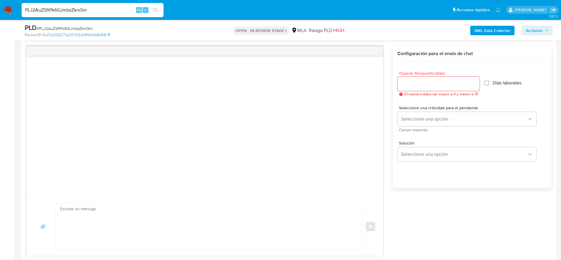
scroll to position [355, 0]
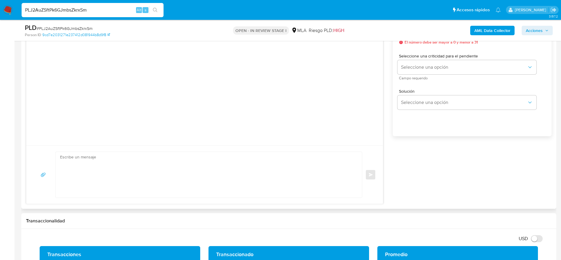
click at [168, 180] on textarea at bounding box center [207, 175] width 294 height 46
paste textarea "Hola Andrea Fabiana Musso, En función de las operaciones registradas en tu cuen…"
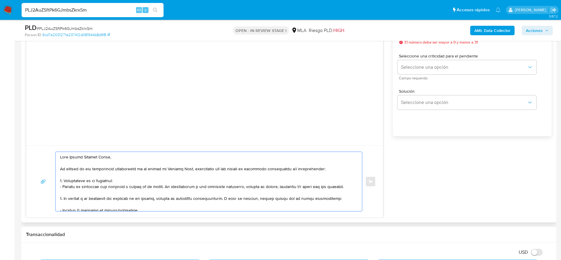
scroll to position [266, 0]
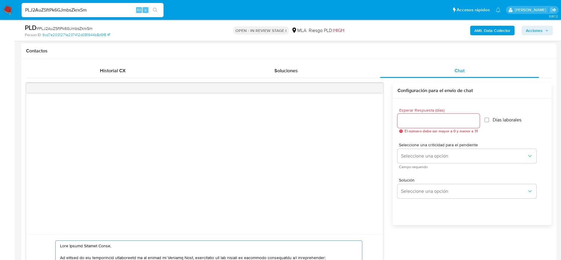
type textarea "Hola Andrea Fabiana Musso, En función de las operaciones registradas en tu cuen…"
click at [436, 123] on input "Esperar Respuesta (días)" at bounding box center [438, 121] width 82 height 8
type input "2"
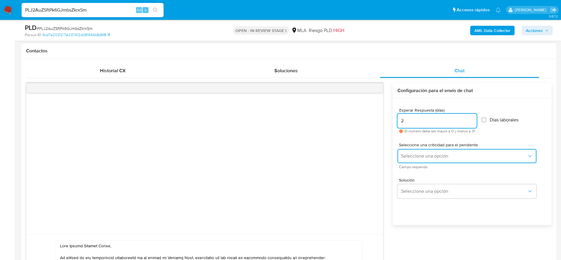
click at [433, 157] on span "Seleccione una opción" at bounding box center [464, 156] width 126 height 6
click at [424, 155] on span "Seleccione una opción" at bounding box center [464, 156] width 126 height 6
click at [407, 150] on button "Seleccione una opción" at bounding box center [466, 156] width 139 height 14
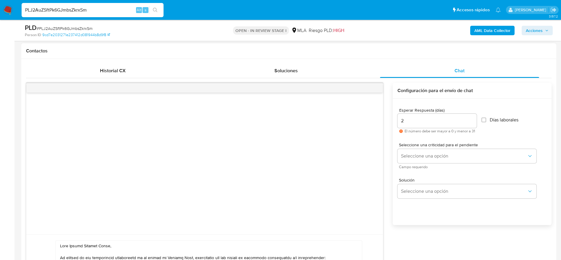
click at [422, 121] on input "2" at bounding box center [436, 121] width 79 height 8
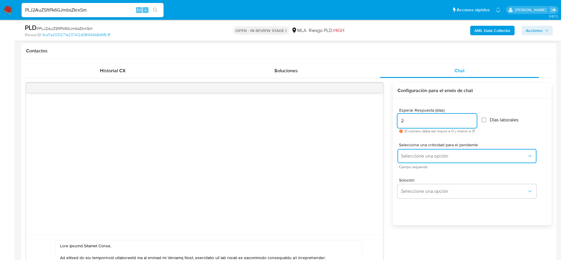
click at [435, 161] on button "Seleccione una opción" at bounding box center [466, 156] width 139 height 14
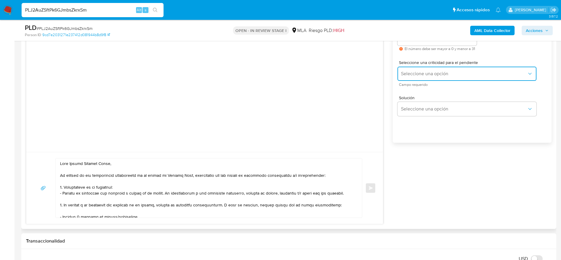
scroll to position [355, 0]
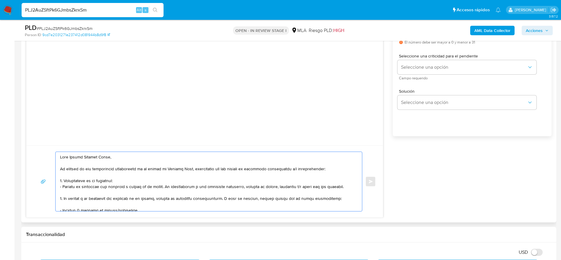
click at [261, 163] on textarea at bounding box center [207, 181] width 294 height 59
click at [428, 77] on span "Campo requerido" at bounding box center [468, 78] width 139 height 3
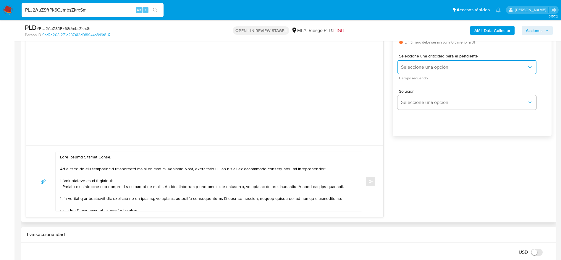
click at [427, 68] on span "Seleccione una opción" at bounding box center [464, 67] width 126 height 6
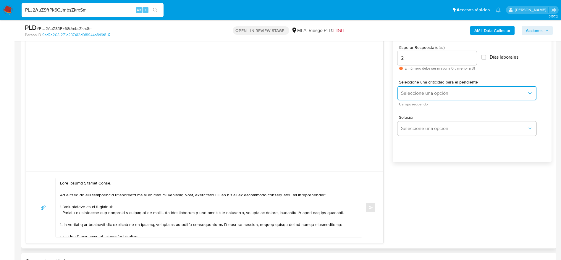
scroll to position [310, 0]
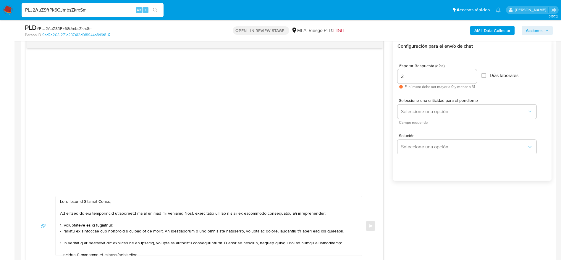
click at [424, 75] on input "2" at bounding box center [436, 76] width 79 height 8
type input "2"
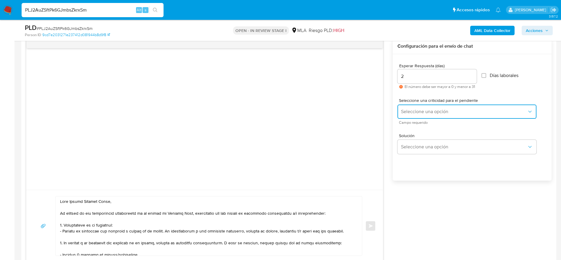
click at [427, 115] on button "Seleccione una opción" at bounding box center [466, 111] width 139 height 14
click at [418, 111] on span "Seleccione una opción" at bounding box center [464, 111] width 126 height 6
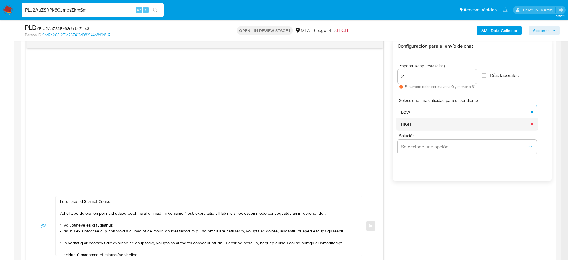
click at [417, 120] on div "HIGH" at bounding box center [464, 124] width 126 height 12
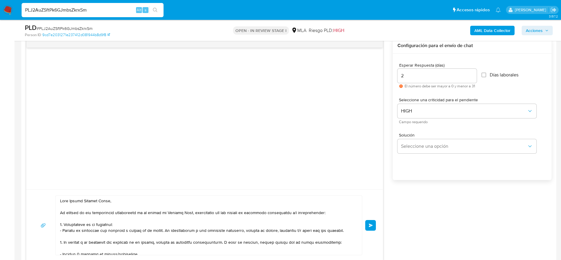
scroll to position [355, 0]
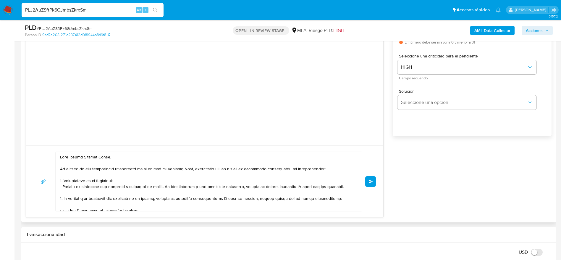
click at [187, 171] on textarea at bounding box center [207, 181] width 294 height 59
click at [186, 177] on textarea at bounding box center [207, 181] width 294 height 59
click at [186, 180] on textarea at bounding box center [207, 181] width 294 height 59
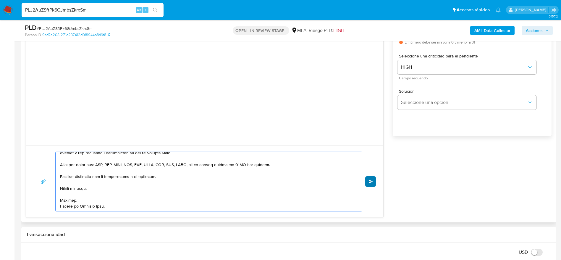
type textarea "Hola Andrea Fabiana Musso, En función de las operaciones registradas en tu cuen…"
click at [371, 180] on span "Enviar" at bounding box center [371, 181] width 4 height 4
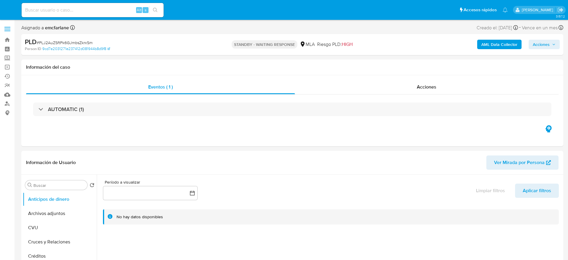
select select "10"
click at [105, 11] on input at bounding box center [93, 10] width 142 height 8
paste input "GtUGgSSWY2lrjYebFFffBehT"
type input "GtUGgSSWY2lrjYebFFffBehT"
select select "10"
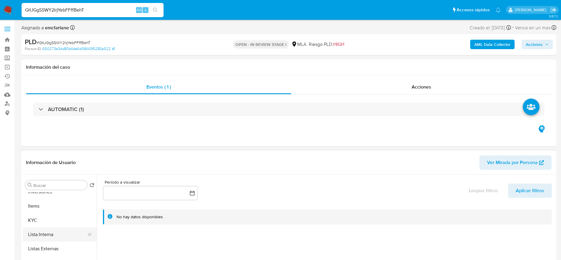
scroll to position [278, 0]
click at [34, 222] on button "KYC" at bounding box center [57, 219] width 69 height 14
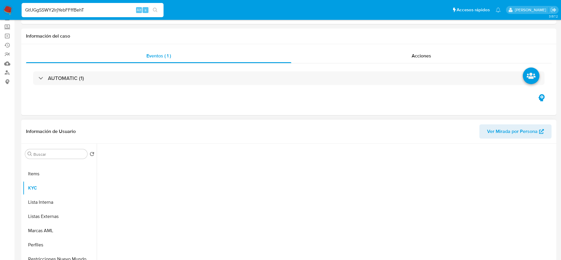
scroll to position [44, 0]
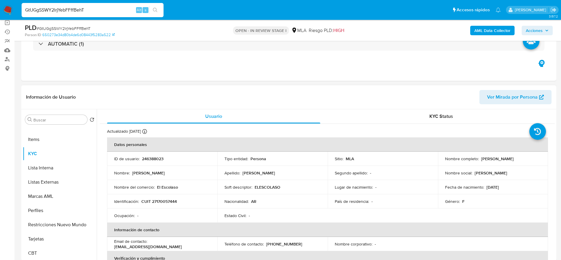
drag, startPoint x: 481, startPoint y: 159, endPoint x: 518, endPoint y: 161, distance: 36.4
click at [518, 161] on div "Nombre completo : [PERSON_NAME]" at bounding box center [493, 158] width 96 height 5
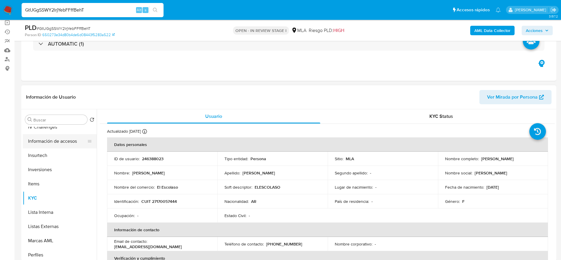
scroll to position [189, 0]
click at [49, 140] on button "Historial Riesgo PLD" at bounding box center [57, 143] width 69 height 14
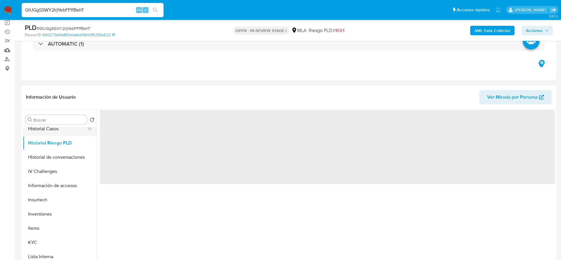
click at [47, 130] on button "Historial Casos" at bounding box center [57, 128] width 69 height 14
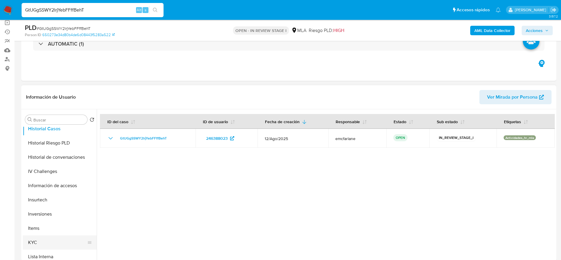
click at [49, 240] on button "KYC" at bounding box center [57, 242] width 69 height 14
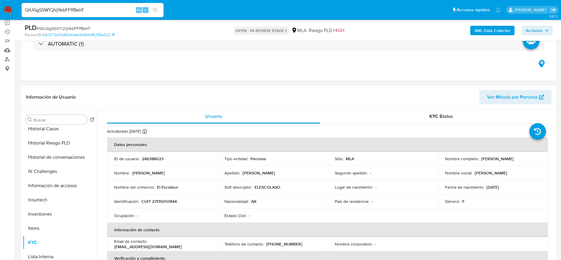
click at [155, 159] on p "246388023" at bounding box center [153, 158] width 22 height 5
copy p "246388023"
click at [168, 203] on p "CUIT 27170057444" at bounding box center [158, 200] width 35 height 5
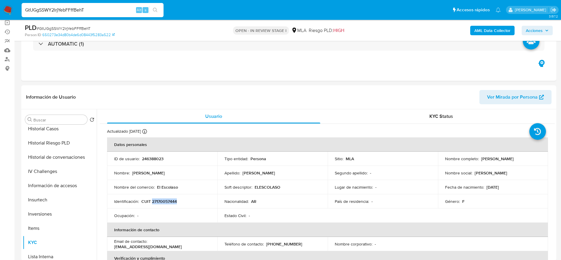
copy p "27170057444"
drag, startPoint x: 480, startPoint y: 159, endPoint x: 515, endPoint y: 157, distance: 35.3
click at [515, 157] on div "Nombre completo : [PERSON_NAME]" at bounding box center [493, 158] width 96 height 5
copy p "[PERSON_NAME]"
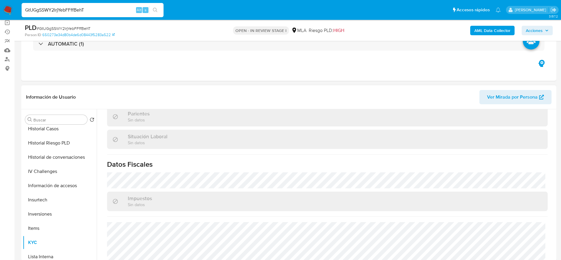
scroll to position [317, 0]
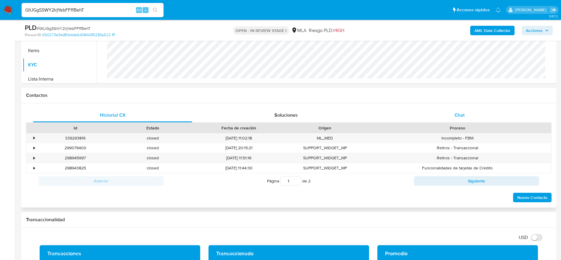
click at [451, 116] on div "Chat" at bounding box center [459, 115] width 159 height 14
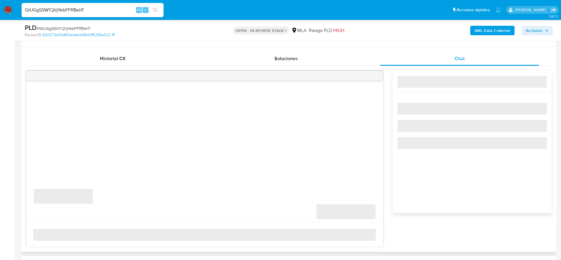
scroll to position [310, 0]
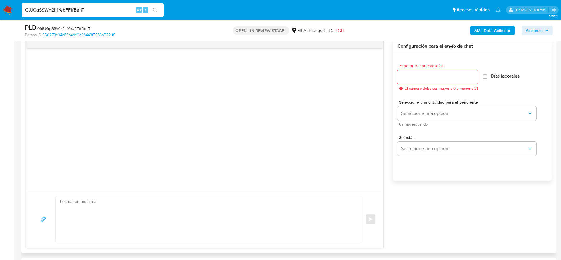
click at [102, 208] on textarea at bounding box center [207, 219] width 294 height 46
paste textarea "Lore Ipsumd Sitam Consec, Ad elitsed do eiu temporincid utlaboreetd ma al enima…"
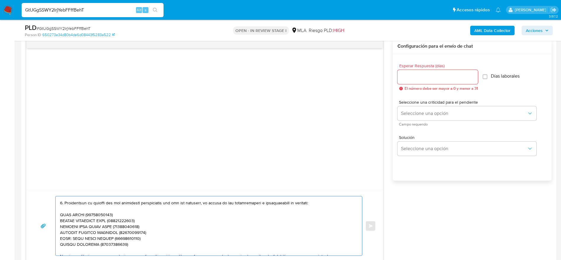
scroll to position [0, 0]
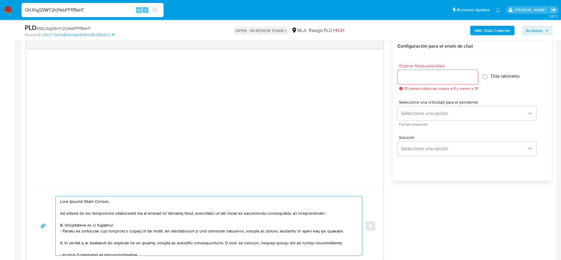
click at [135, 222] on textarea at bounding box center [207, 225] width 294 height 59
drag, startPoint x: 99, startPoint y: 199, endPoint x: 288, endPoint y: 235, distance: 192.6
click at [265, 230] on textarea at bounding box center [207, 225] width 294 height 59
type textarea "Hola Emilse Clara Garcia, En función de las operaciones registradas en tu cuent…"
click at [414, 78] on input "Esperar Respuesta (días)" at bounding box center [437, 77] width 80 height 8
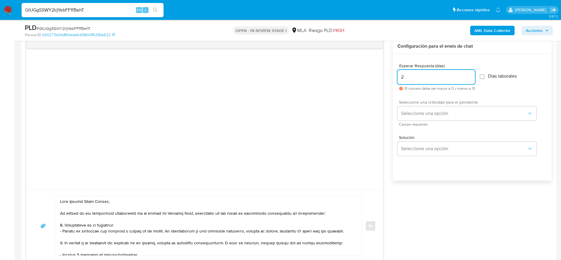
type input "2"
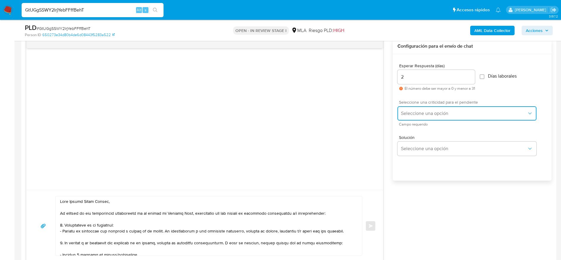
click at [423, 120] on button "Seleccione una opción" at bounding box center [466, 113] width 139 height 14
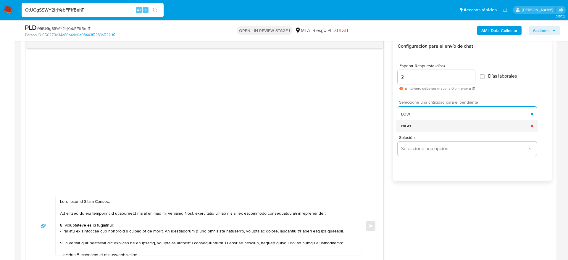
click at [419, 127] on div "HIGH" at bounding box center [465, 126] width 129 height 12
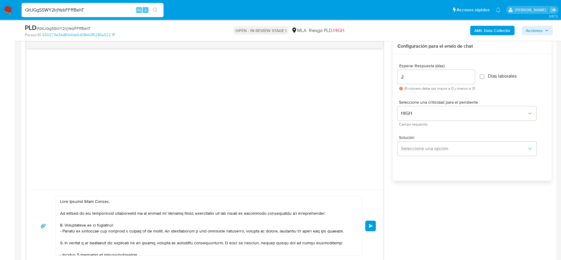
click at [373, 223] on button "Enviar" at bounding box center [370, 225] width 11 height 11
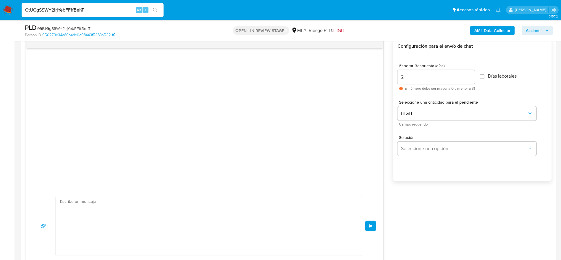
scroll to position [188, 0]
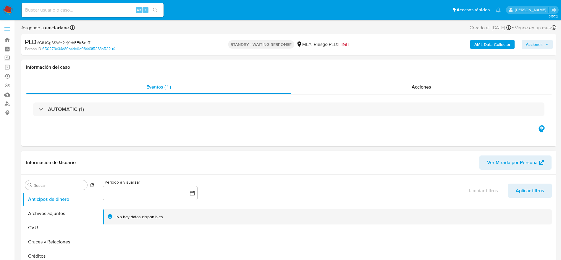
select select "10"
click at [90, 11] on input at bounding box center [93, 10] width 142 height 8
paste input "tEX8wj9h8dX5Masj9YuZfMxp"
type input "tEX8wj9h8dX5Masj9YuZfMxp"
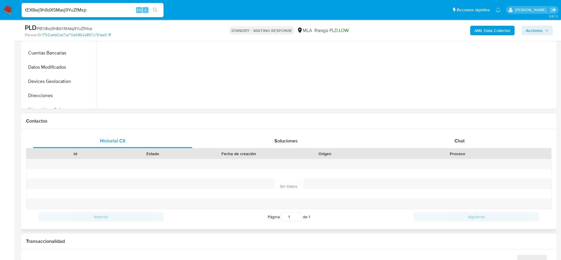
scroll to position [222, 0]
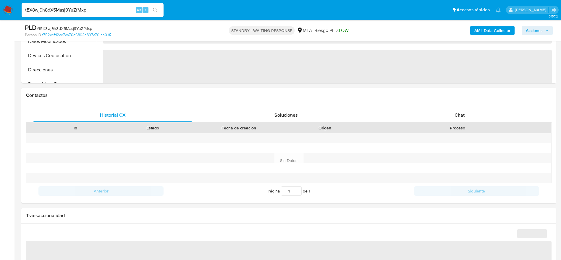
select select "10"
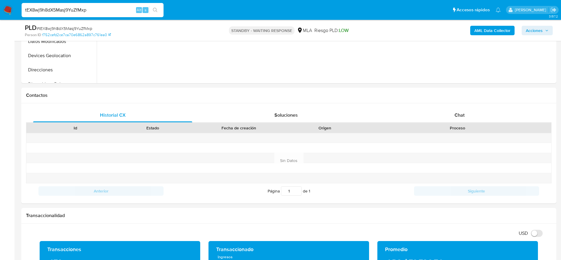
click at [114, 9] on input "tEX8wj9h8dX5Masj9YuZfMxp" at bounding box center [93, 10] width 142 height 8
paste input "WXajABS702tOCADK6zvjPfjf"
type input "WXajABS702tOCADK6zvjPfjf"
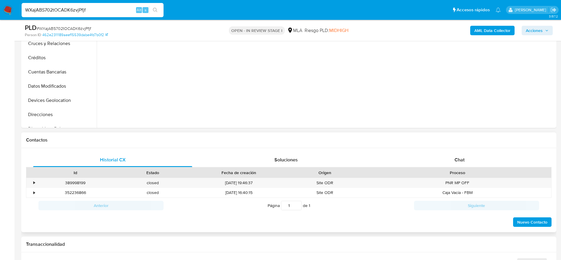
scroll to position [177, 0]
click at [458, 169] on div "Proceso" at bounding box center [457, 172] width 179 height 6
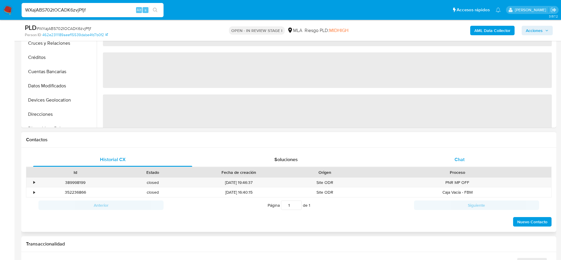
select select "10"
